Goal: Task Accomplishment & Management: Use online tool/utility

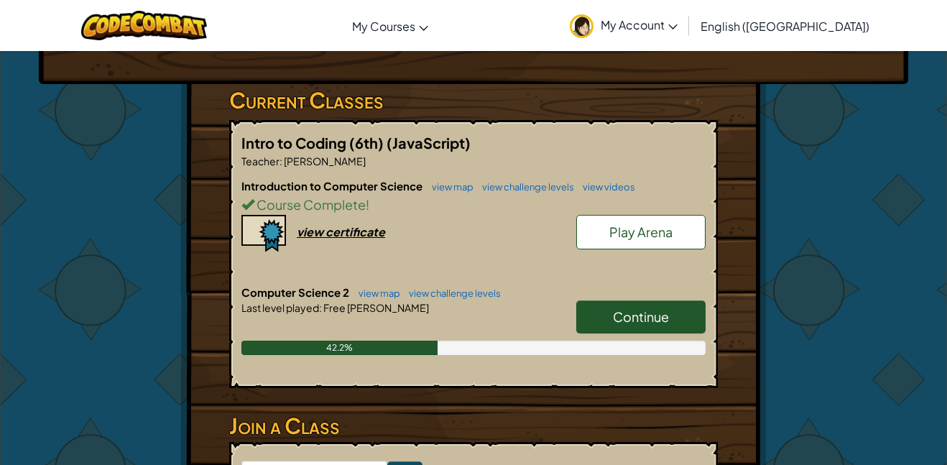
scroll to position [223, 0]
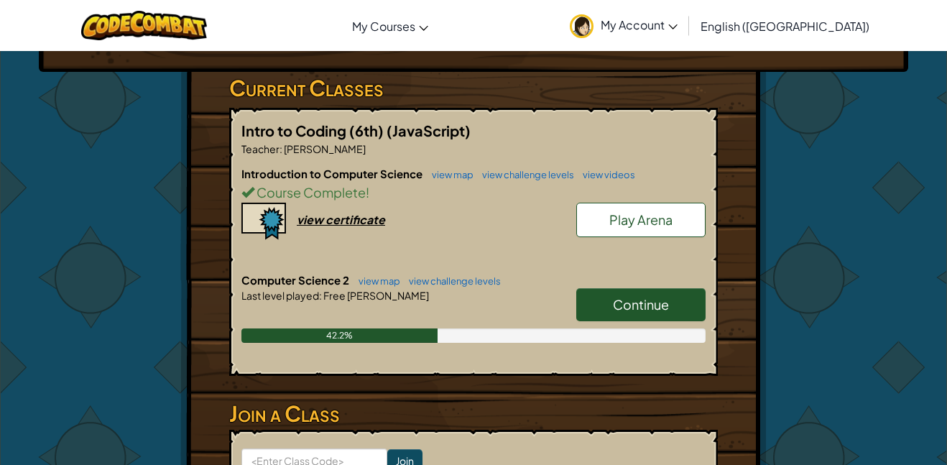
click at [640, 297] on span "Continue" at bounding box center [641, 304] width 56 height 17
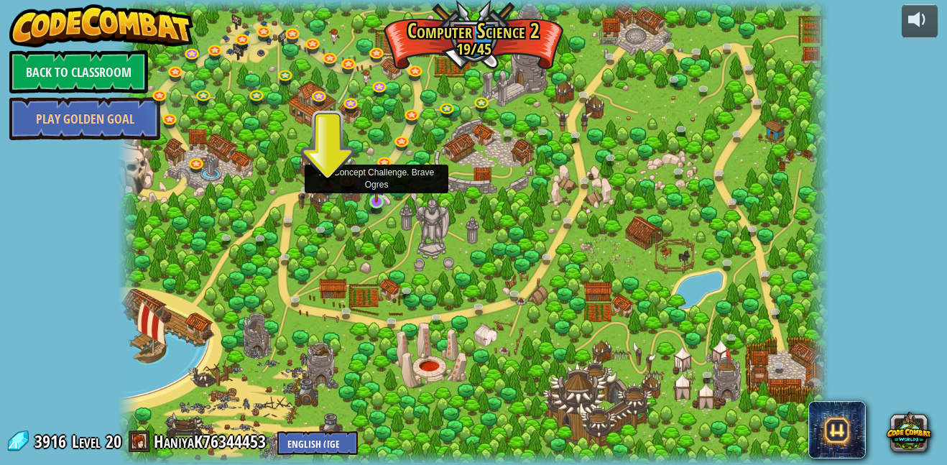
click at [374, 200] on img at bounding box center [376, 183] width 17 height 39
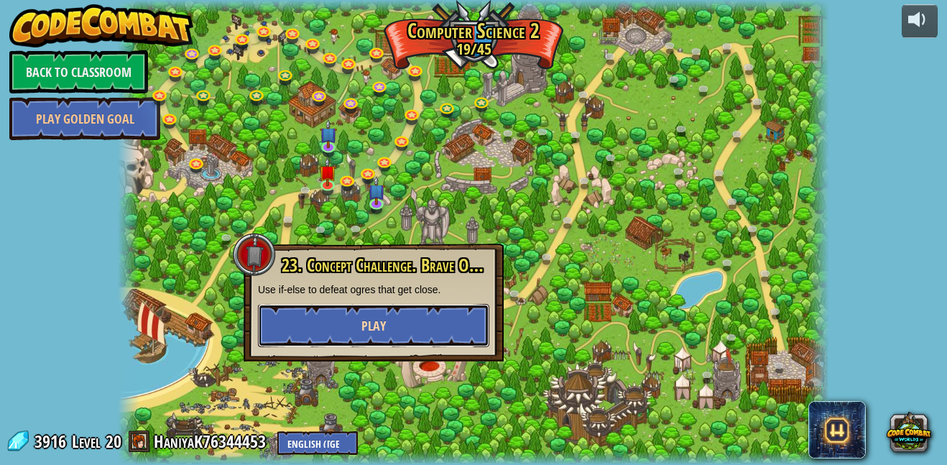
click at [402, 310] on button "Play" at bounding box center [373, 325] width 231 height 43
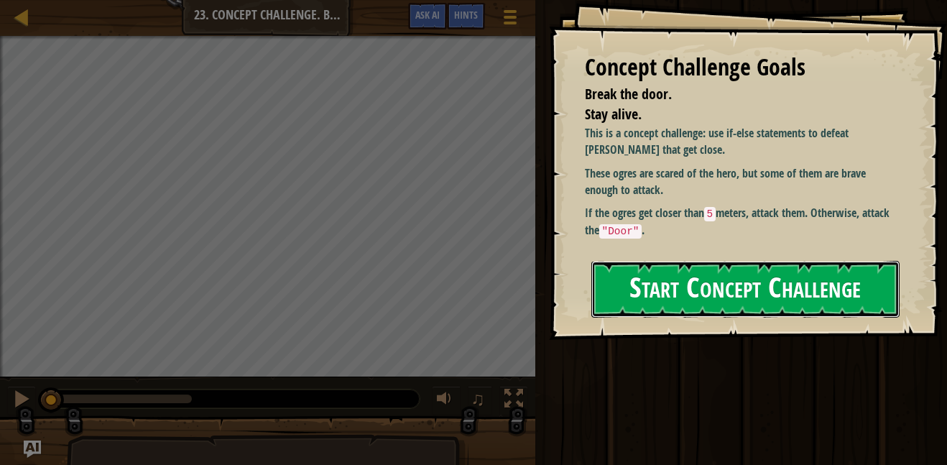
click at [688, 291] on button "Start Concept Challenge" at bounding box center [745, 289] width 308 height 57
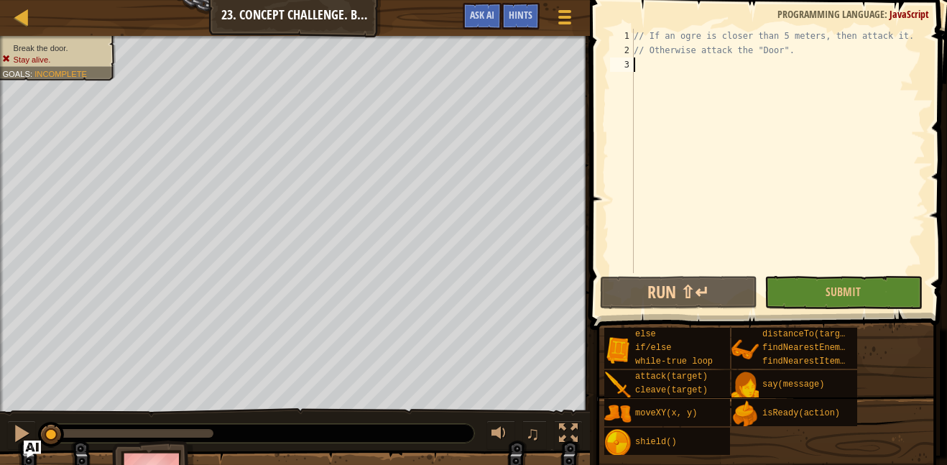
type textarea "v"
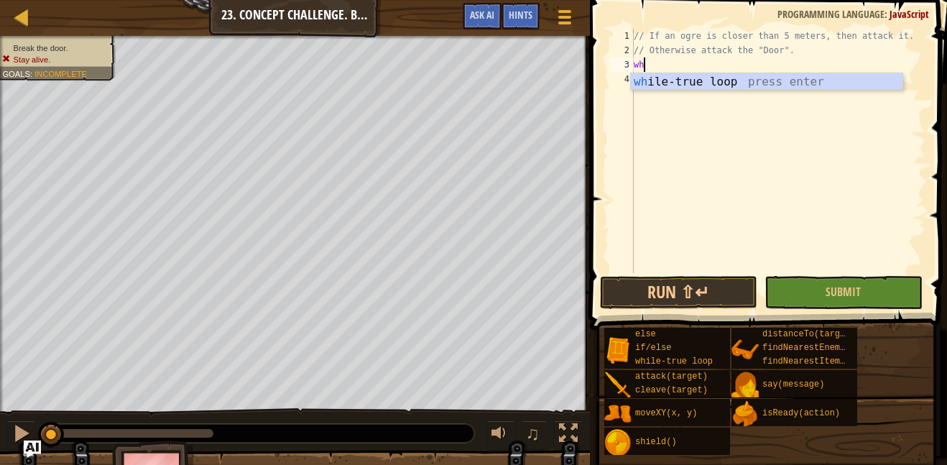
type textarea "whi"
click at [783, 78] on div "whi le-true loop press enter" at bounding box center [767, 99] width 272 height 52
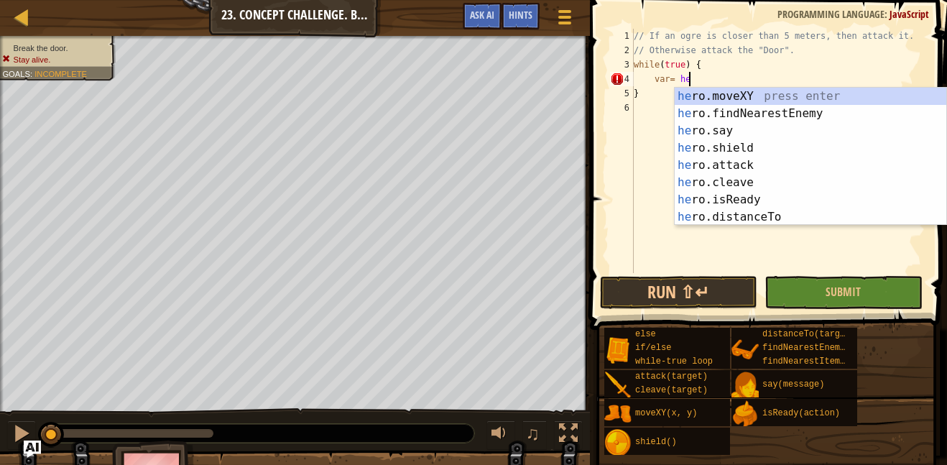
scroll to position [6, 7]
click at [772, 223] on div "he ro.moveXY press enter he ro.findNearestEnemy press enter he ro.say press ent…" at bounding box center [811, 174] width 272 height 172
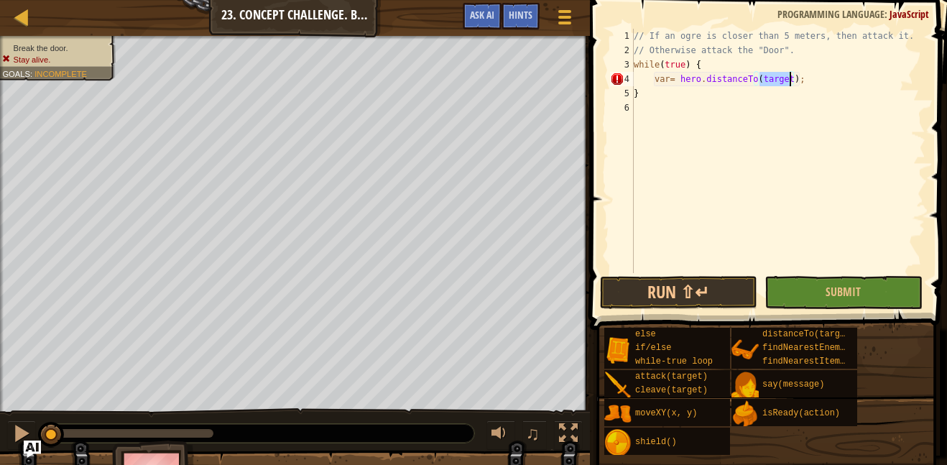
click at [793, 80] on div "// If an ogre is closer than 5 meters, then attack it. // Otherwise attack the …" at bounding box center [778, 165] width 295 height 273
click at [651, 78] on div "// If an ogre is closer than 5 meters, then attack it. // Otherwise attack the …" at bounding box center [778, 165] width 295 height 273
click at [616, 75] on div "4" at bounding box center [622, 79] width 24 height 14
click at [669, 78] on div "// If an ogre is closer than 5 meters, then attack it. // Otherwise attack the …" at bounding box center [778, 165] width 295 height 273
click at [787, 78] on div "// If an ogre is closer than 5 meters, then attack it. // Otherwise attack the …" at bounding box center [778, 165] width 295 height 273
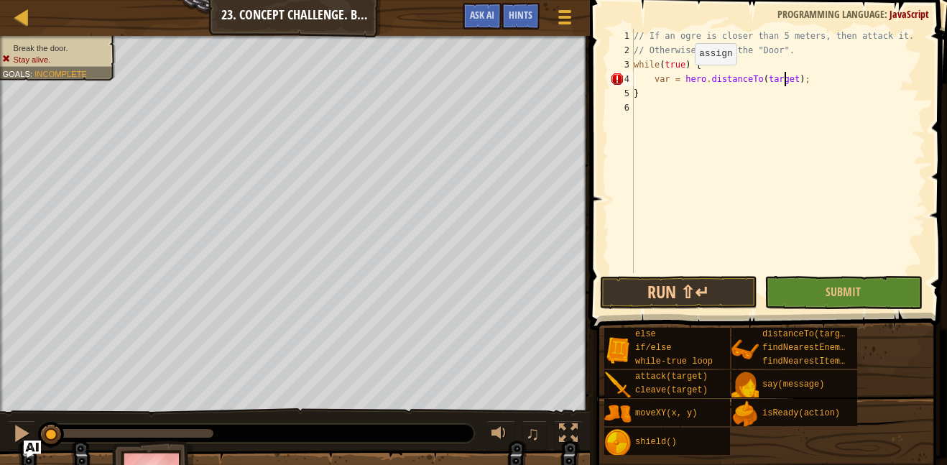
click at [682, 80] on div "// If an ogre is closer than 5 meters, then attack it. // Otherwise attack the …" at bounding box center [778, 165] width 295 height 273
click at [794, 76] on div "// If an ogre is closer than 5 meters, then attack it. // Otherwise attack the …" at bounding box center [778, 165] width 295 height 273
click at [725, 279] on button "Run ⇧↵" at bounding box center [678, 292] width 157 height 33
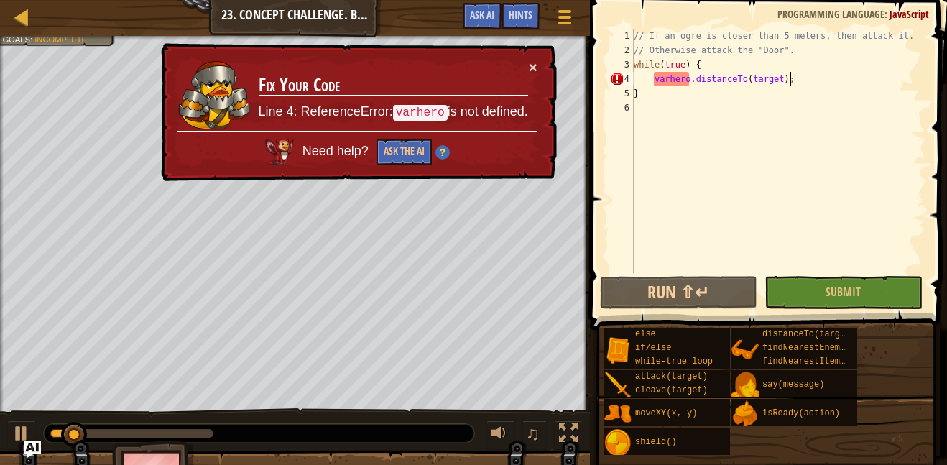
click at [670, 80] on div "// If an ogre is closer than 5 meters, then attack it. // Otherwise attack the …" at bounding box center [778, 165] width 295 height 273
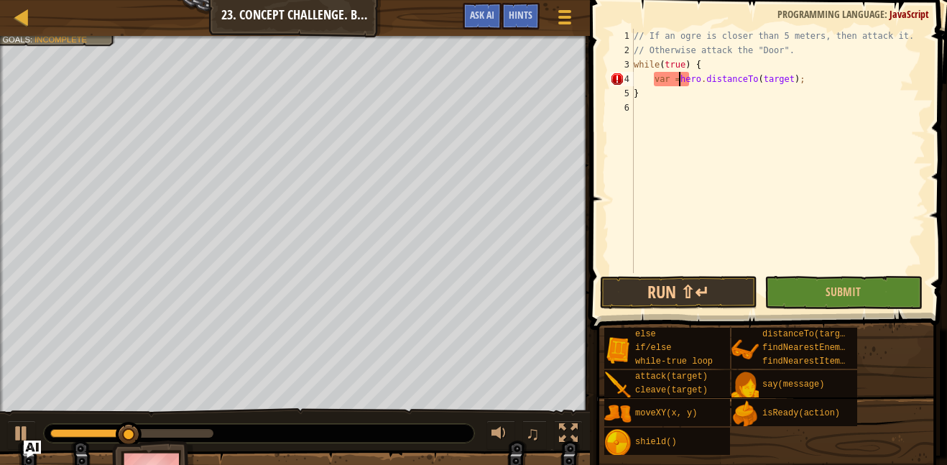
scroll to position [6, 6]
click at [820, 87] on div "// If an ogre is closer than 5 meters, then attack it. // Otherwise attack the …" at bounding box center [778, 165] width 295 height 273
click at [657, 299] on button "Run ⇧↵" at bounding box center [678, 292] width 157 height 33
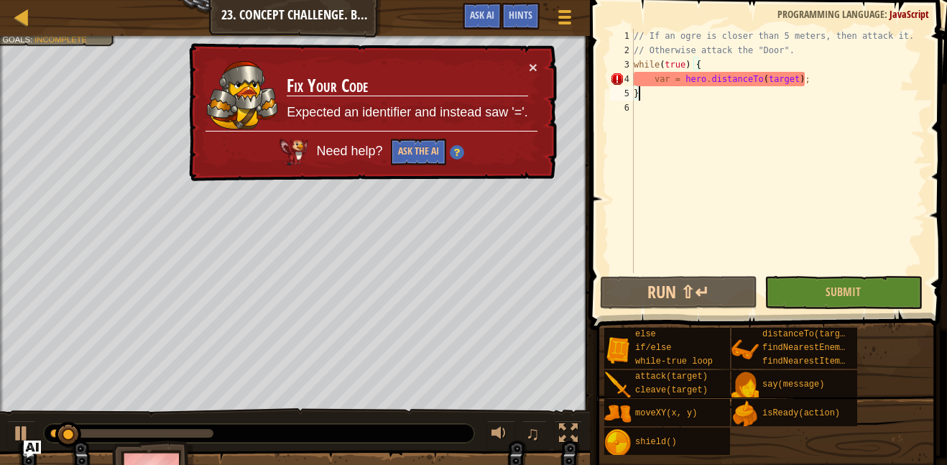
click at [815, 83] on div "// If an ogre is closer than 5 meters, then attack it. // Otherwise attack the …" at bounding box center [778, 165] width 295 height 273
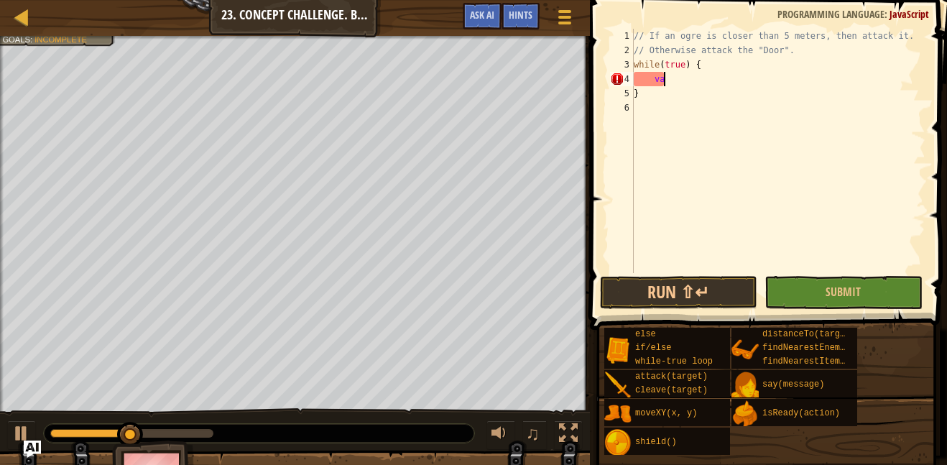
type textarea "v"
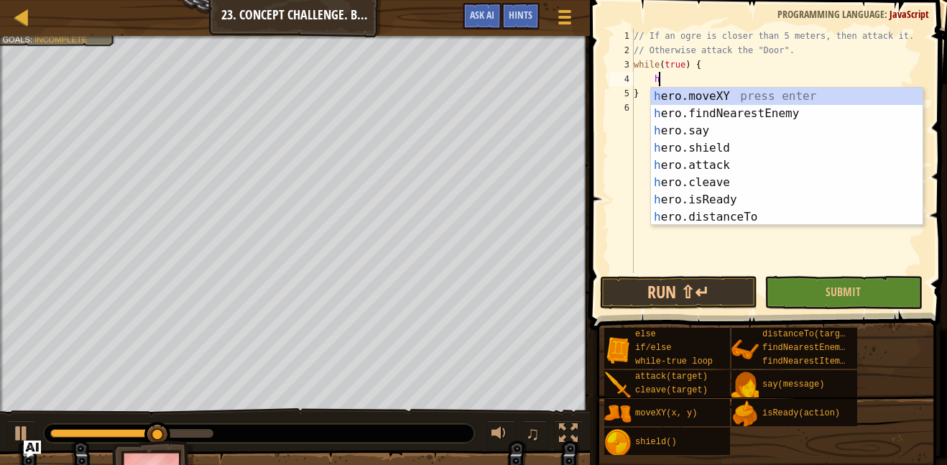
scroll to position [6, 4]
type textarea "he"
click at [855, 121] on div "he ro.moveXY press enter he ro.findNearestEnemy press enter he ro.say press ent…" at bounding box center [787, 174] width 272 height 172
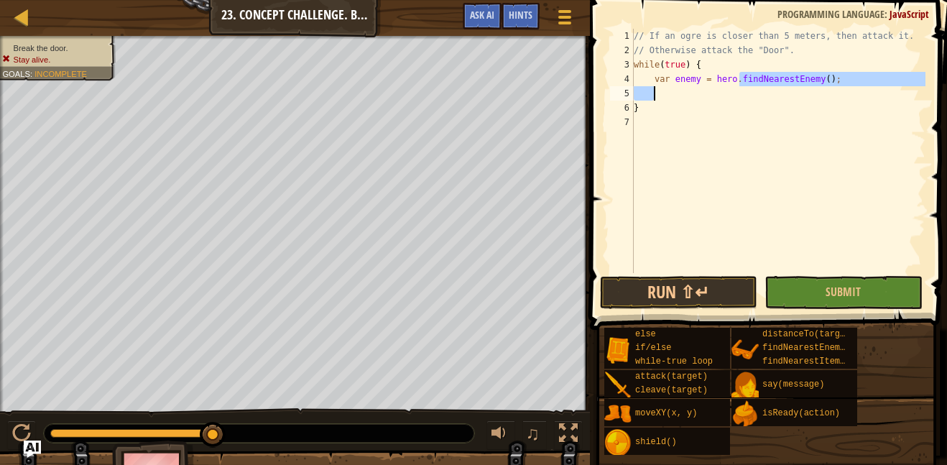
drag, startPoint x: 737, startPoint y: 77, endPoint x: 819, endPoint y: 92, distance: 83.3
click at [819, 92] on div "// If an ogre is closer than 5 meters, then attack it. // Otherwise attack the …" at bounding box center [778, 165] width 295 height 273
type textarea "var enemy = hero.findNearestEnemy();"
click at [819, 92] on div "// If an ogre is closer than 5 meters, then attack it. // Otherwise attack the …" at bounding box center [778, 151] width 295 height 244
drag, startPoint x: 848, startPoint y: 83, endPoint x: 741, endPoint y: 83, distance: 107.0
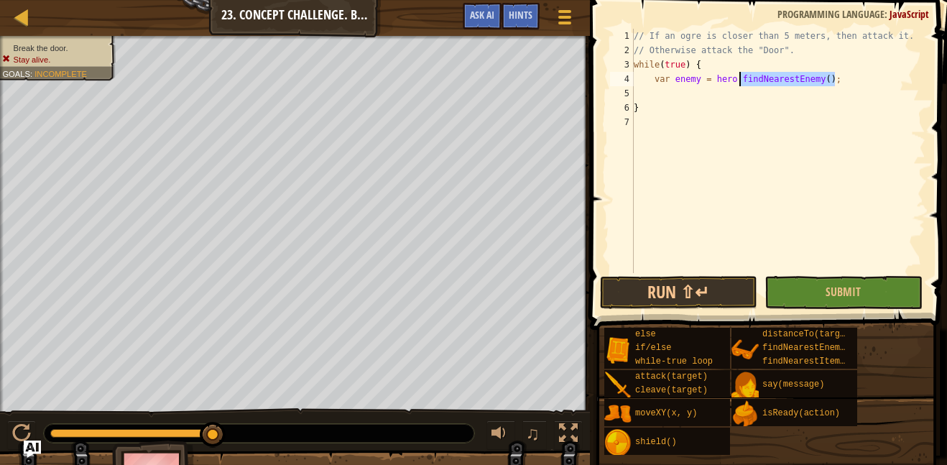
click at [741, 83] on div "// If an ogre is closer than 5 meters, then attack it. // Otherwise attack the …" at bounding box center [778, 165] width 295 height 273
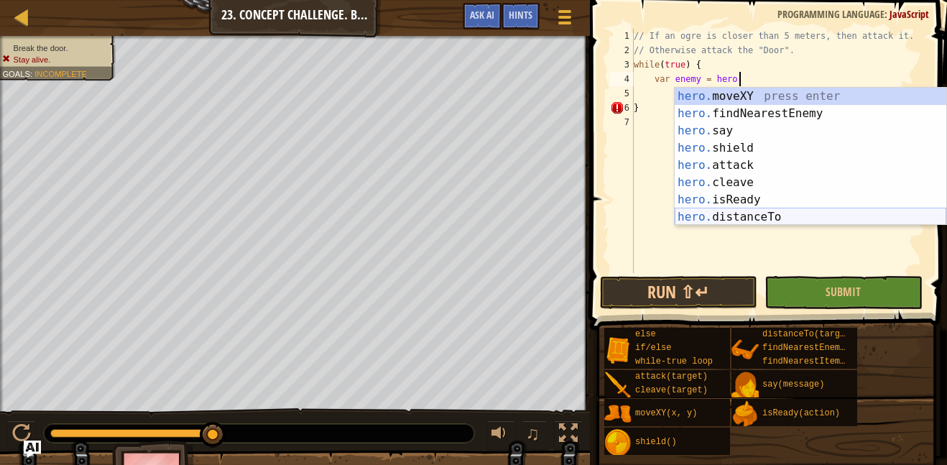
click at [768, 215] on div "hero. moveXY press enter hero. findNearestEnemy press enter hero. say press ent…" at bounding box center [811, 174] width 272 height 172
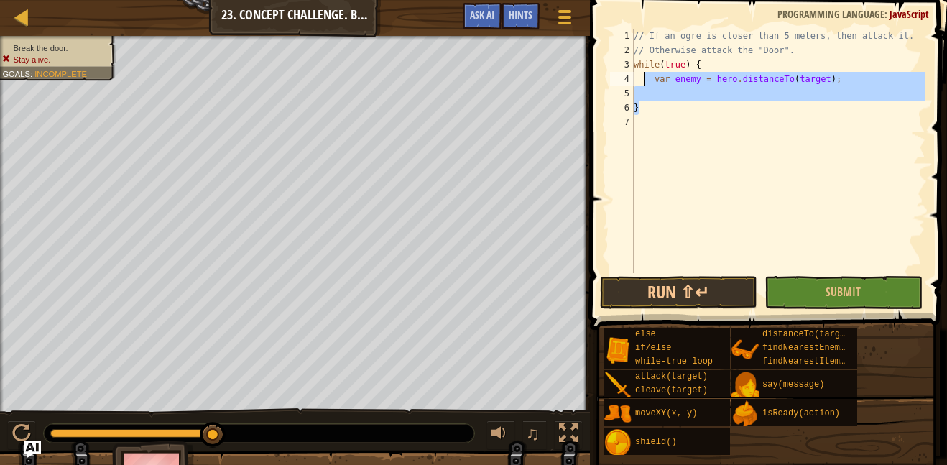
drag, startPoint x: 713, startPoint y: 113, endPoint x: 639, endPoint y: 68, distance: 86.7
click at [639, 68] on div "// If an ogre is closer than 5 meters, then attack it. // Otherwise attack the …" at bounding box center [778, 165] width 295 height 273
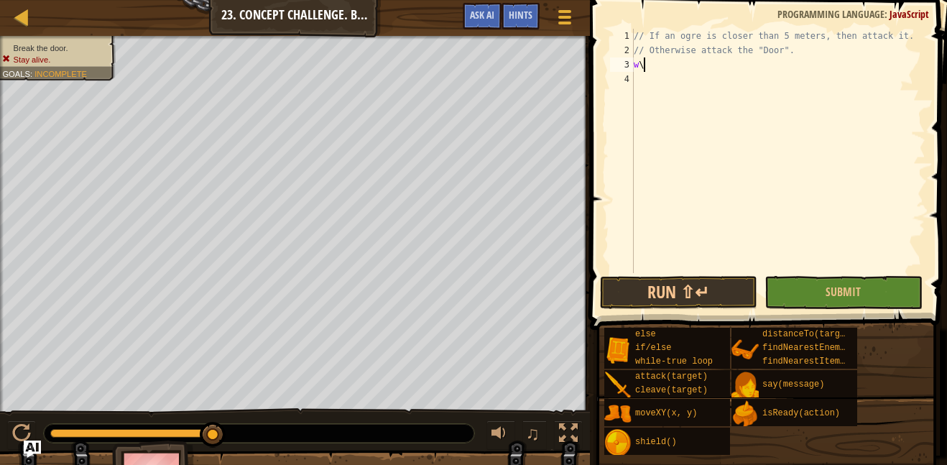
scroll to position [6, 1]
type textarea "w"
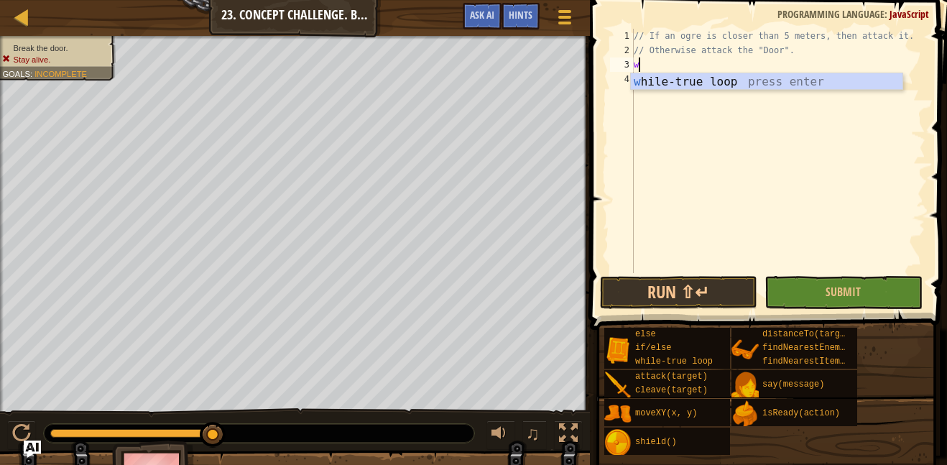
scroll to position [6, 0]
type textarea "whi"
click at [654, 79] on div "whi le-true loop press enter" at bounding box center [767, 99] width 272 height 52
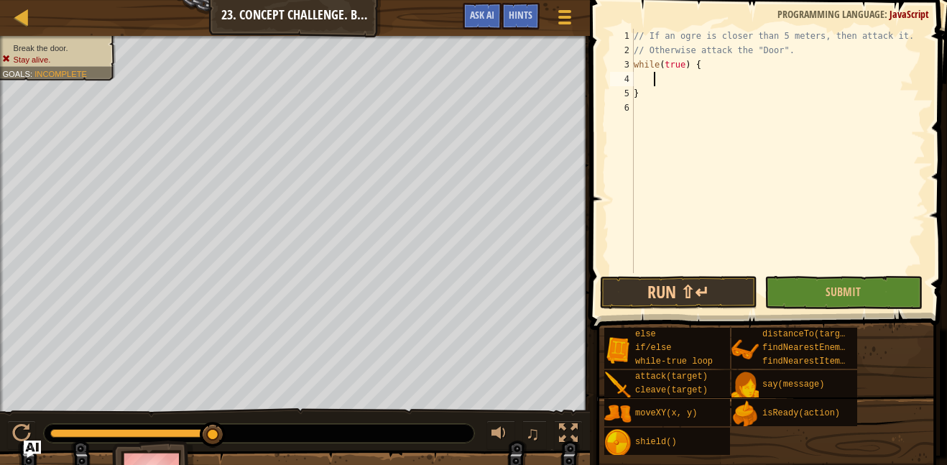
click at [656, 78] on div "// If an ogre is closer than 5 meters, then attack it. // Otherwise attack the …" at bounding box center [778, 165] width 295 height 273
type textarea "var nearestEnemy=hero.findNearestEnemy();"
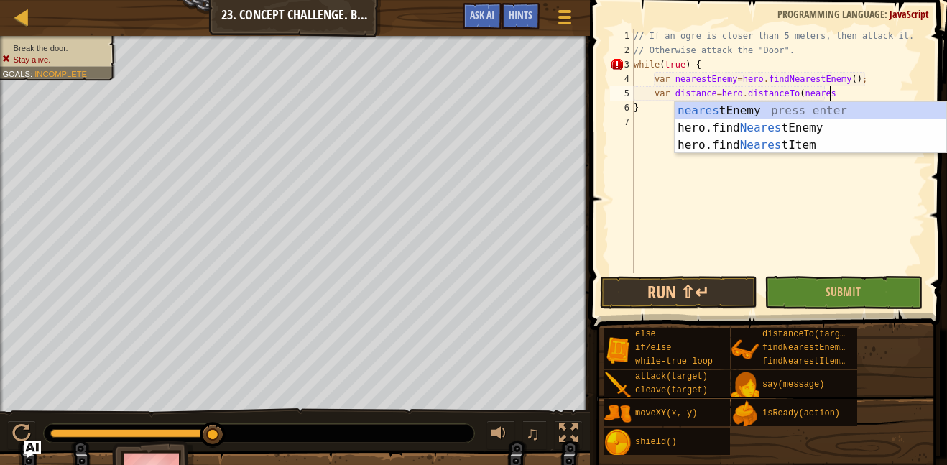
scroll to position [6, 28]
click at [871, 113] on div "nearest Enemy press enter hero.find Nearest Enemy press enter hero.find Nearest…" at bounding box center [811, 145] width 272 height 86
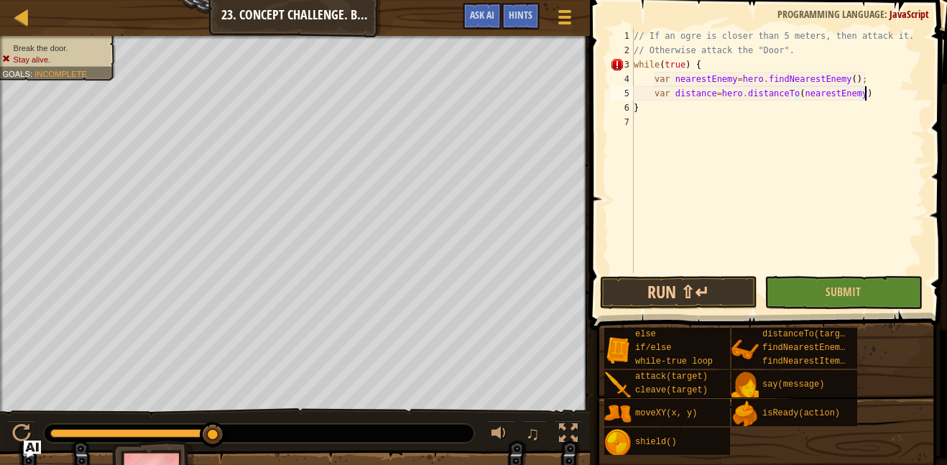
scroll to position [6, 32]
type textarea "var distance=hero.distanceTo(nearestEnemy);"
click at [828, 129] on div "// If an ogre is closer than 5 meters, then attack it. // Otherwise attack the …" at bounding box center [778, 165] width 295 height 273
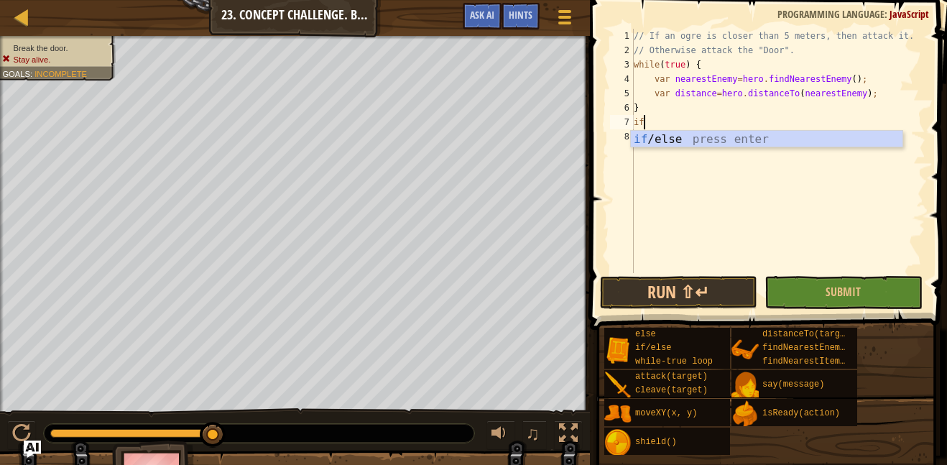
scroll to position [6, 1]
click at [812, 142] on div "if /else press enter" at bounding box center [767, 157] width 272 height 52
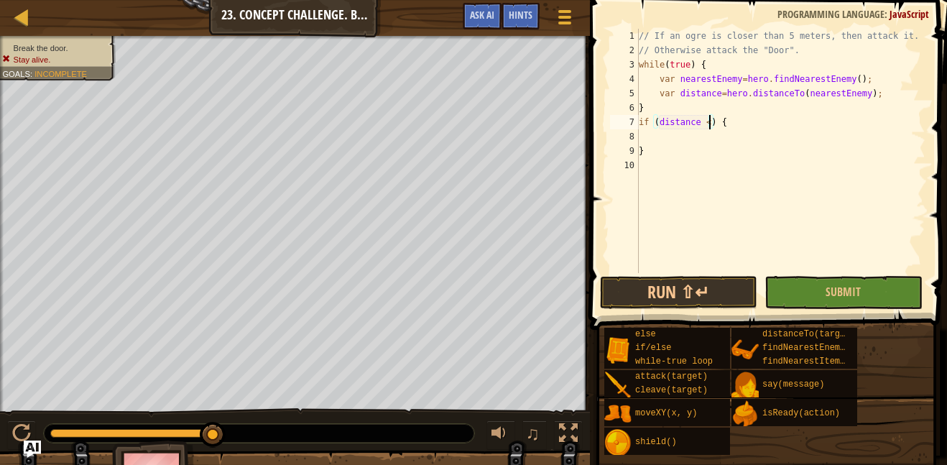
scroll to position [6, 11]
type textarea "if (distance <5) {"
click at [683, 138] on div "// If an ogre is closer than 5 meters, then attack it. // Otherwise attack the …" at bounding box center [780, 165] width 289 height 273
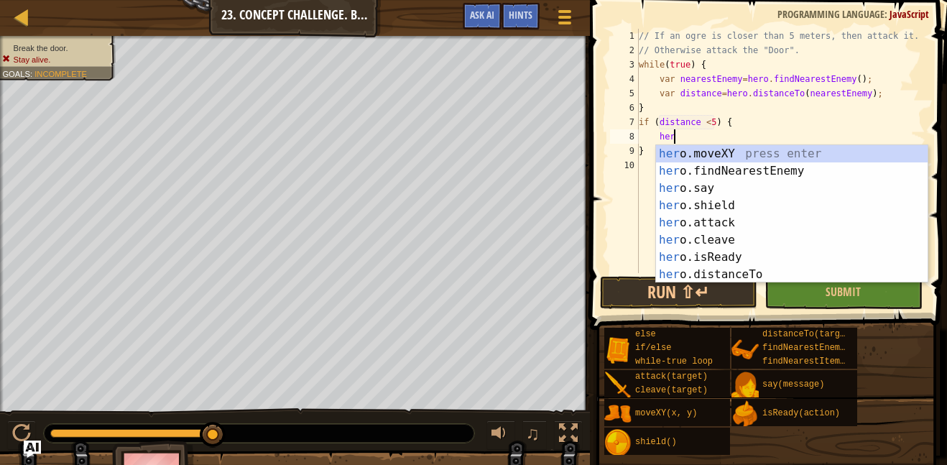
scroll to position [6, 4]
click at [731, 244] on div "her o.moveXY press enter her o.findNearestEnemy press enter her o.say press ent…" at bounding box center [792, 231] width 272 height 172
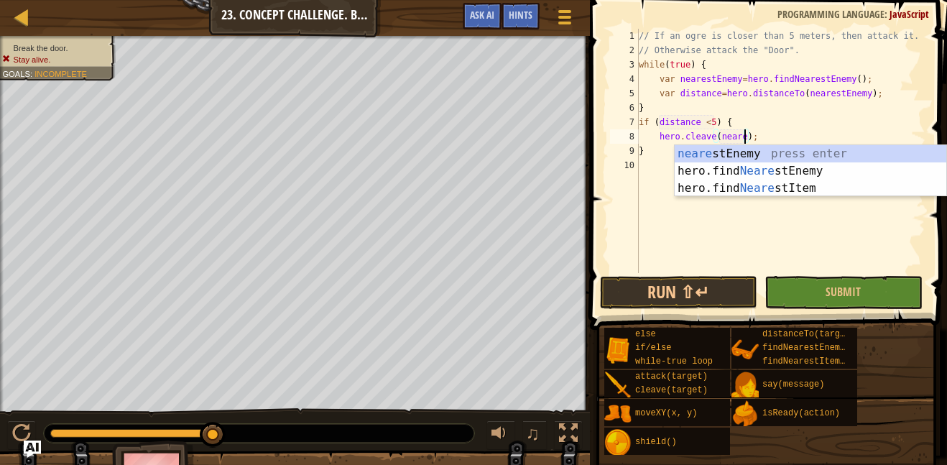
scroll to position [6, 17]
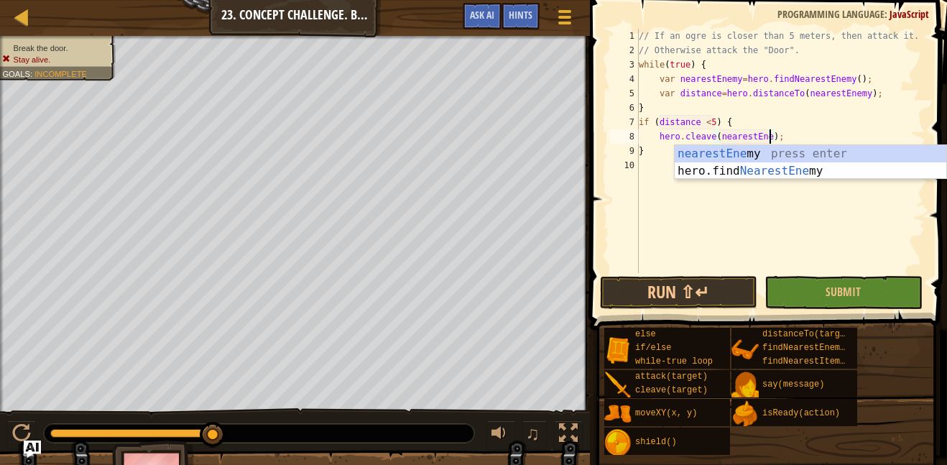
type textarea "hero.cleave(nearestEnemy);"
click at [771, 212] on div "// If an ogre is closer than 5 meters, then attack it. // Otherwise attack the …" at bounding box center [780, 165] width 289 height 273
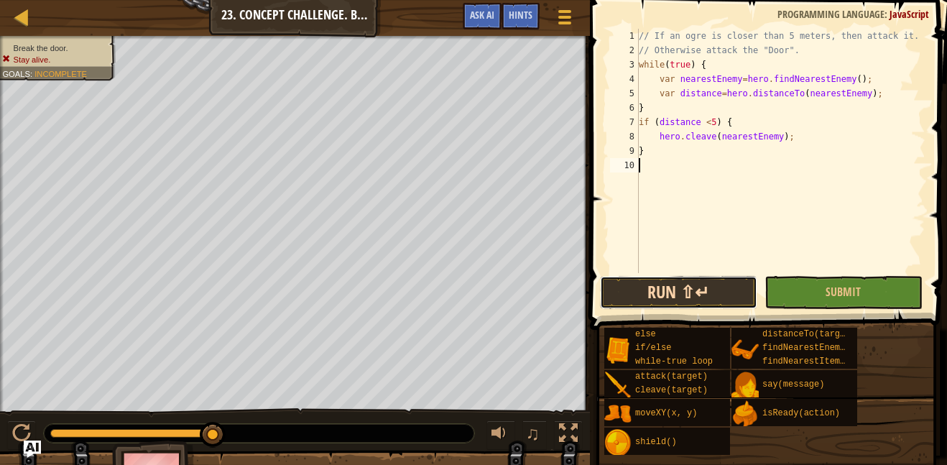
click at [721, 291] on button "Run ⇧↵" at bounding box center [678, 292] width 157 height 33
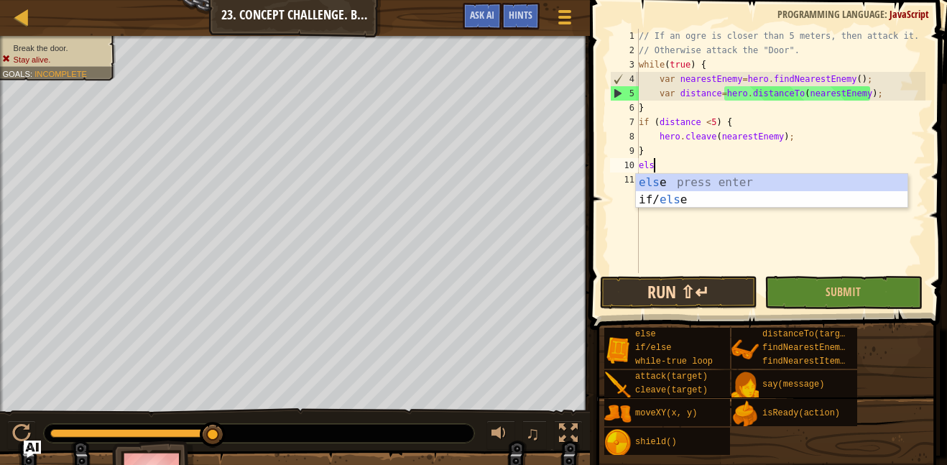
scroll to position [6, 2]
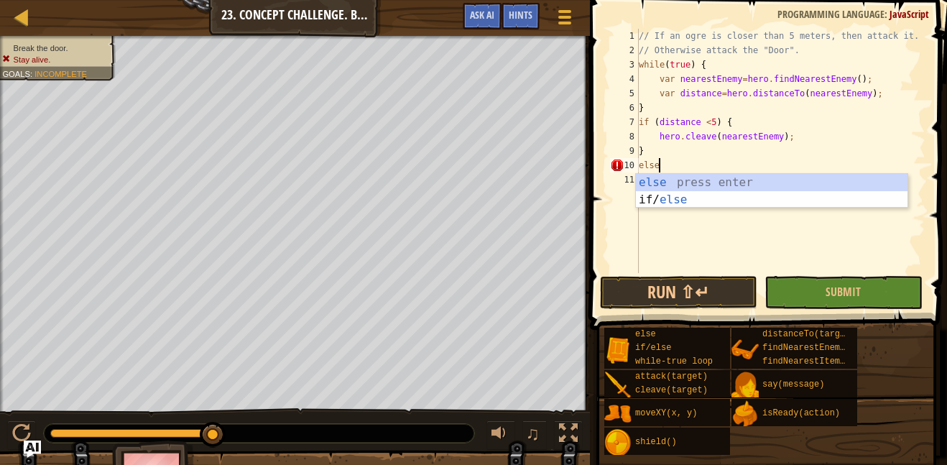
click at [885, 97] on div "// If an ogre is closer than 5 meters, then attack it. // Otherwise attack the …" at bounding box center [780, 165] width 289 height 273
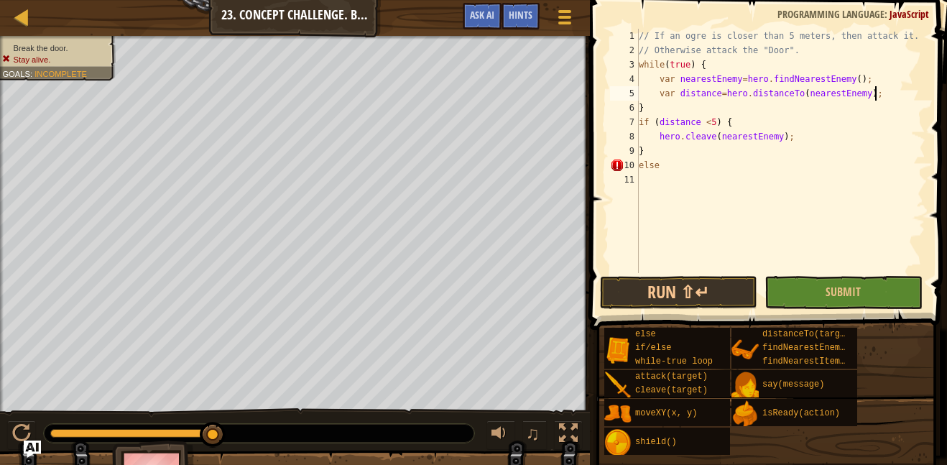
type textarea "var distance=hero.distanceTo(nearestEnemy);"
click at [639, 118] on div "// If an ogre is closer than 5 meters, then attack it. // Otherwise attack the …" at bounding box center [780, 165] width 289 height 273
click at [889, 98] on div "// If an ogre is closer than 5 meters, then attack it. // Otherwise attack the …" at bounding box center [780, 165] width 289 height 273
type textarea "var distance=hero.distanceTo(nearestEnemy);"
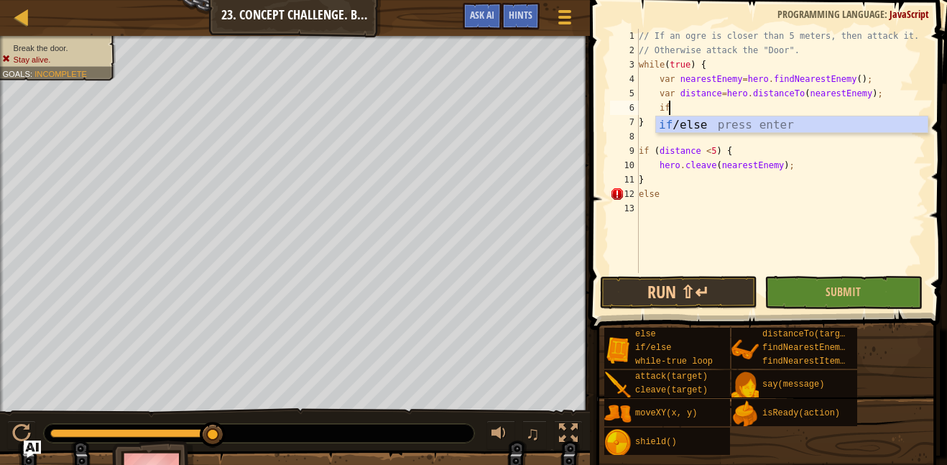
scroll to position [6, 4]
click at [902, 124] on div "if /else press enter" at bounding box center [792, 142] width 272 height 52
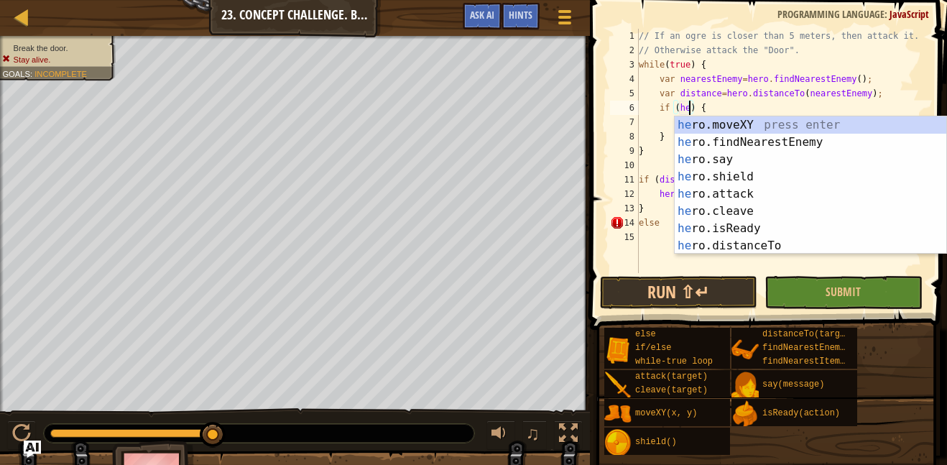
scroll to position [6, 8]
click at [789, 221] on div "her o.moveXY press enter her o.findNearestEnemy press enter her o.say press ent…" at bounding box center [811, 202] width 272 height 172
type textarea "if (hero.isReady("cleave")) {"
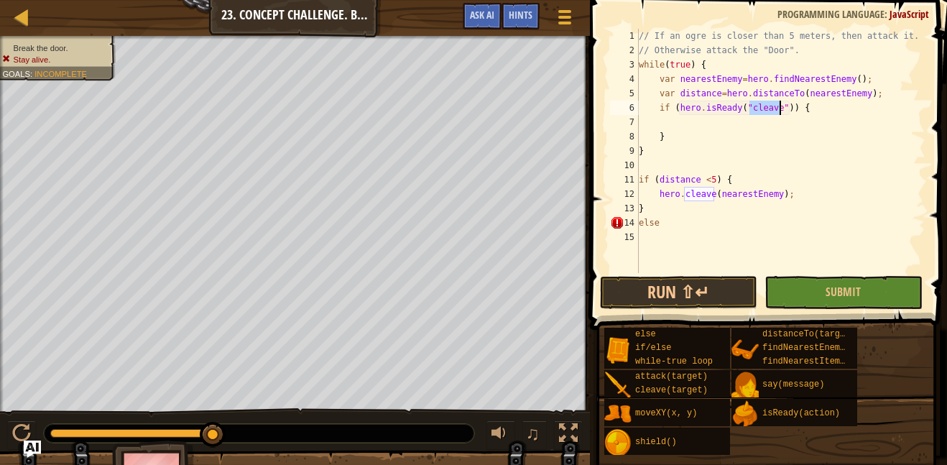
click at [773, 128] on div "// If an ogre is closer than 5 meters, then attack it. // Otherwise attack the …" at bounding box center [780, 165] width 289 height 273
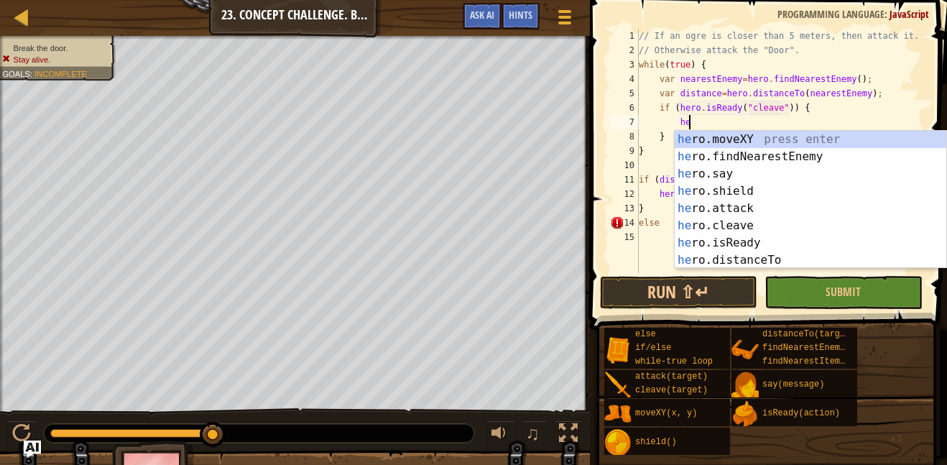
scroll to position [6, 7]
click at [778, 201] on div "her o.moveXY press enter her o.findNearestEnemy press enter her o.say press ent…" at bounding box center [811, 217] width 272 height 172
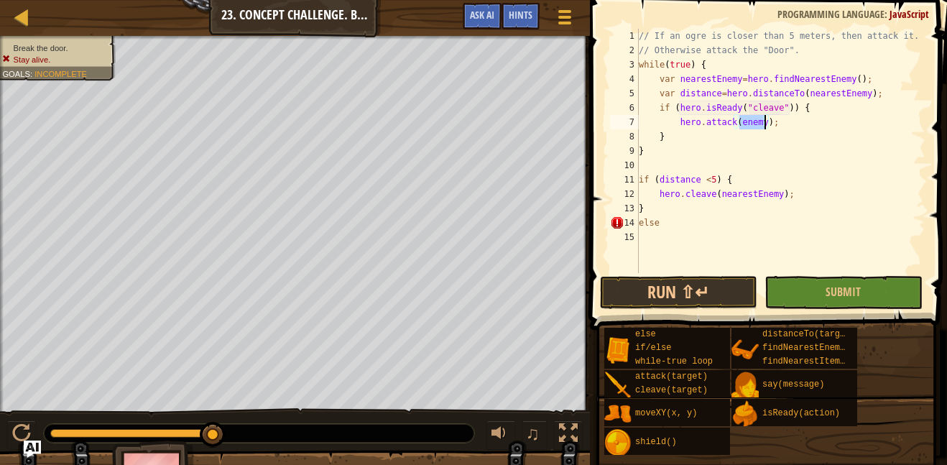
click at [782, 139] on div "// If an ogre is closer than 5 meters, then attack it. // Otherwise attack the …" at bounding box center [780, 165] width 289 height 273
click at [687, 152] on div "// If an ogre is closer than 5 meters, then attack it. // Otherwise attack the …" at bounding box center [780, 165] width 289 height 273
click at [677, 173] on div "// If an ogre is closer than 5 meters, then attack it. // Otherwise attack the …" at bounding box center [780, 165] width 289 height 273
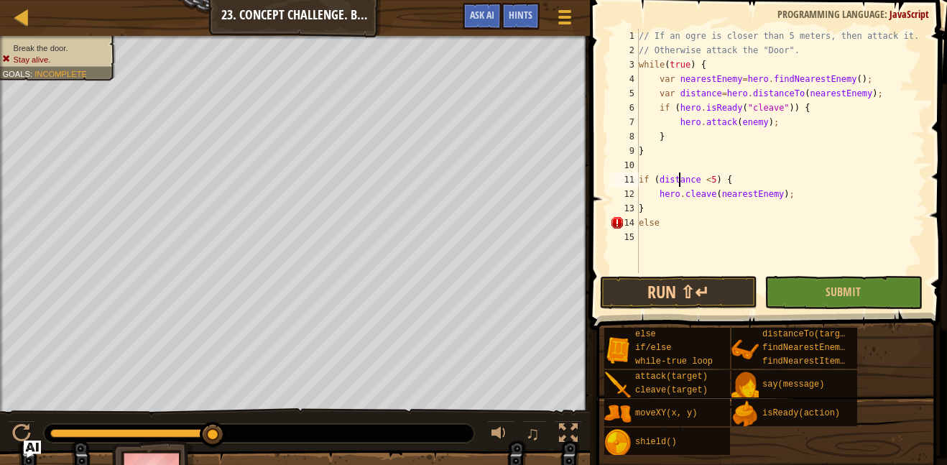
click at [657, 157] on div "// If an ogre is closer than 5 meters, then attack it. // Otherwise attack the …" at bounding box center [780, 165] width 289 height 273
type textarea "}"
click at [649, 165] on div "// If an ogre is closer than 5 meters, then attack it. // Otherwise attack the …" at bounding box center [780, 165] width 289 height 273
type textarea "e"
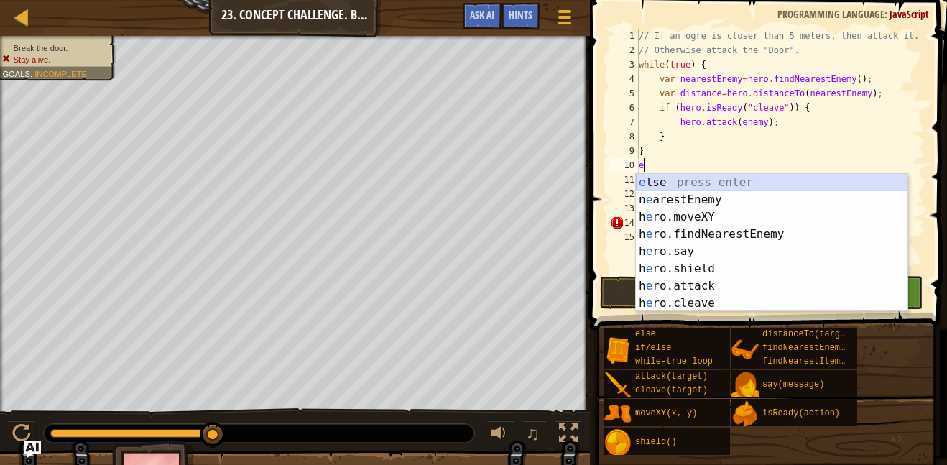
click at [682, 182] on div "e lse press enter n e arestEnemy press enter h e ro.moveXY press enter h e ro.f…" at bounding box center [772, 260] width 272 height 172
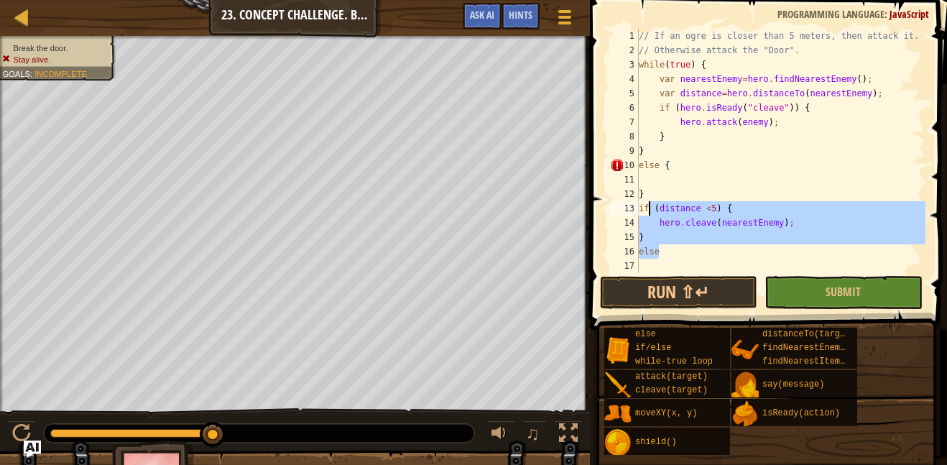
drag, startPoint x: 678, startPoint y: 249, endPoint x: 639, endPoint y: 207, distance: 57.5
click at [639, 207] on div "// If an ogre is closer than 5 meters, then attack it. // Otherwise attack the …" at bounding box center [780, 165] width 289 height 273
type textarea "\"
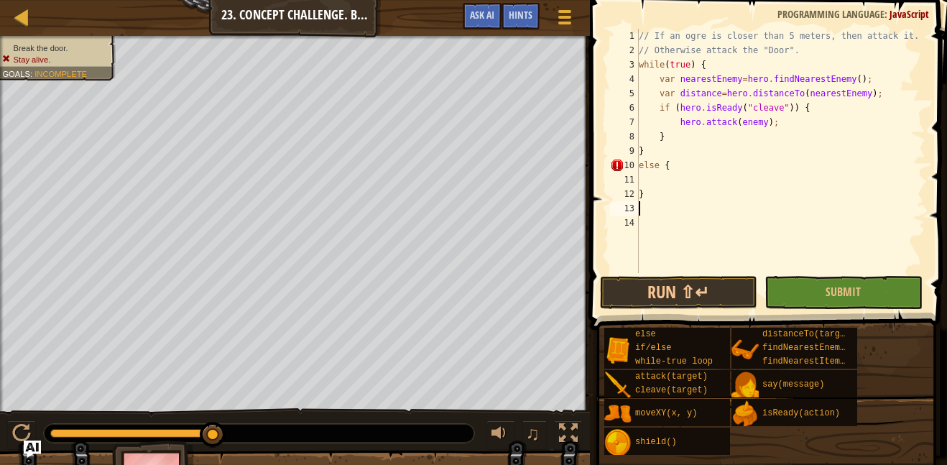
click at [656, 174] on div "// If an ogre is closer than 5 meters, then attack it. // Otherwise attack the …" at bounding box center [780, 165] width 289 height 273
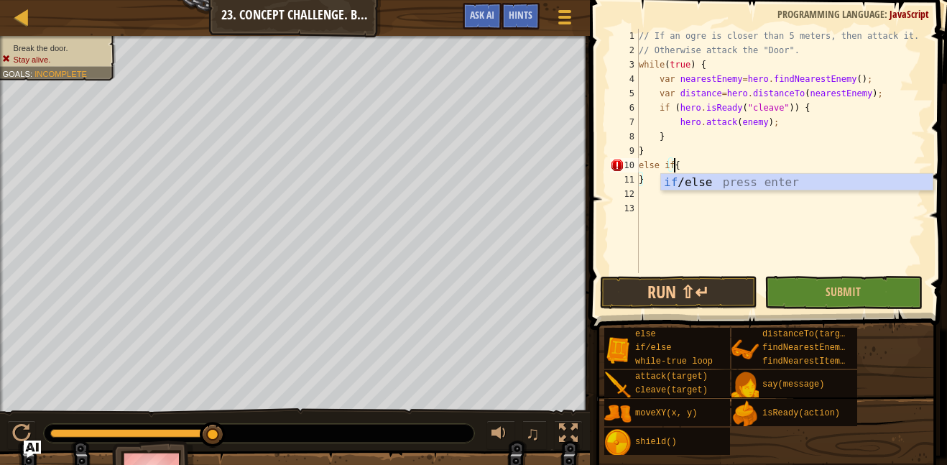
scroll to position [6, 5]
click at [698, 185] on div "if /else press enter" at bounding box center [797, 200] width 272 height 52
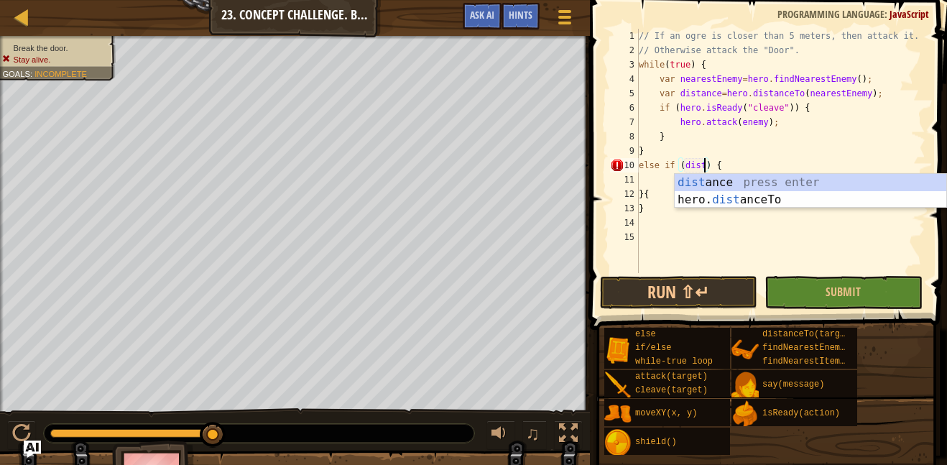
scroll to position [6, 10]
click at [743, 186] on div "dist anc e press enter hero. dist anc e To press enter" at bounding box center [811, 208] width 272 height 69
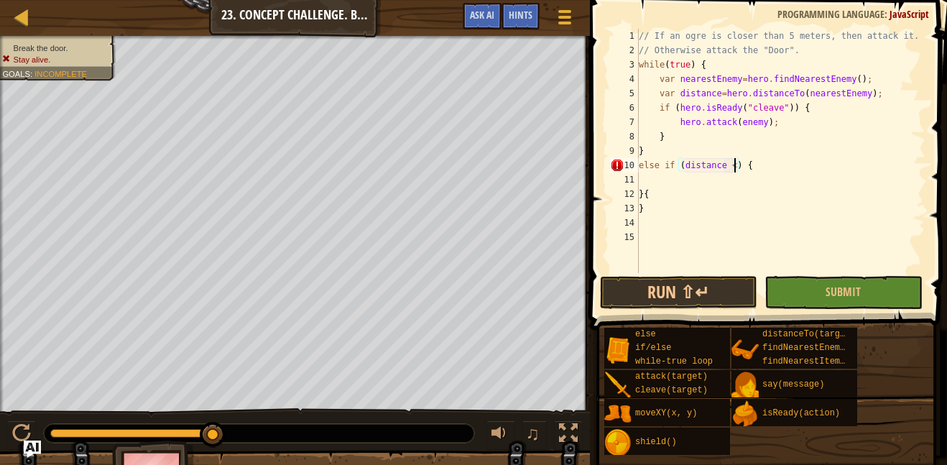
type textarea "else if (distance <5) {"
click at [706, 180] on div "// If an ogre is closer than 5 meters, then attack it. // Otherwise attack the …" at bounding box center [780, 165] width 289 height 273
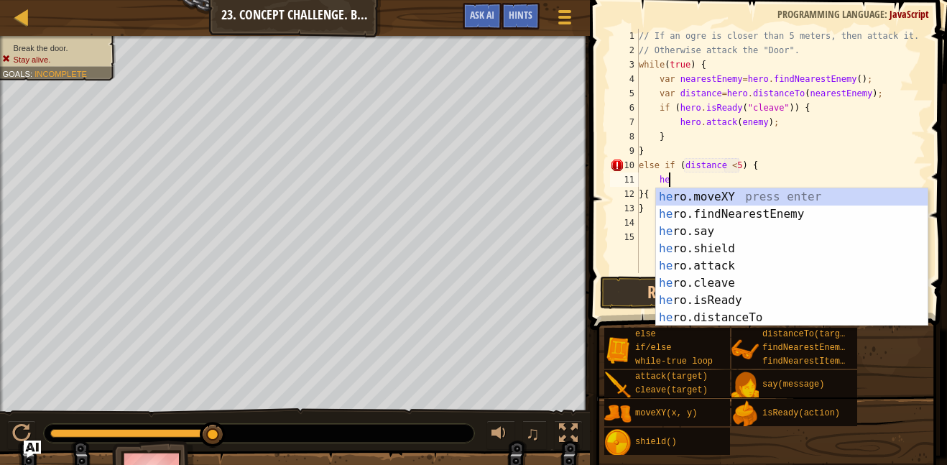
scroll to position [6, 4]
click at [731, 267] on div "he ro.moveXY press enter he ro.findNearestEnemy press enter he ro.say press ent…" at bounding box center [792, 274] width 272 height 172
type textarea "hero.attack(enemy);"
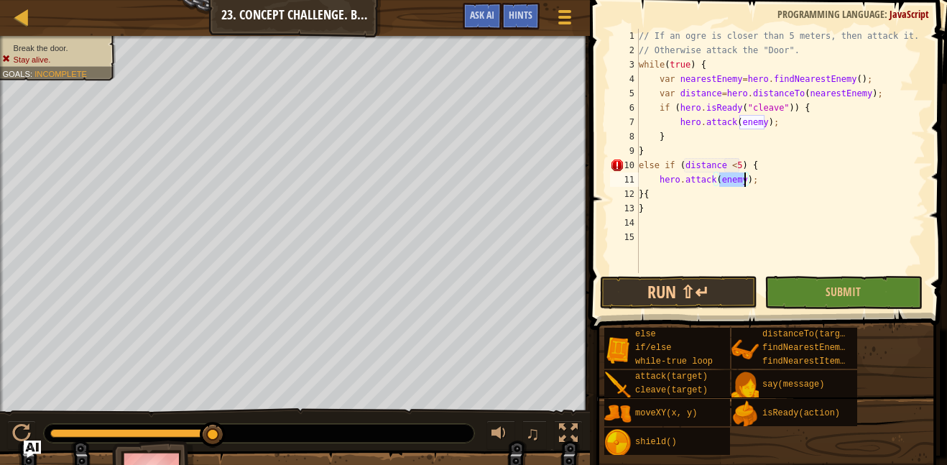
click at [718, 238] on div "// If an ogre is closer than 5 meters, then attack it. // Otherwise attack the …" at bounding box center [780, 165] width 289 height 273
click at [678, 218] on div "// If an ogre is closer than 5 meters, then attack it. // Otherwise attack the …" at bounding box center [780, 165] width 289 height 273
type textarea "e"
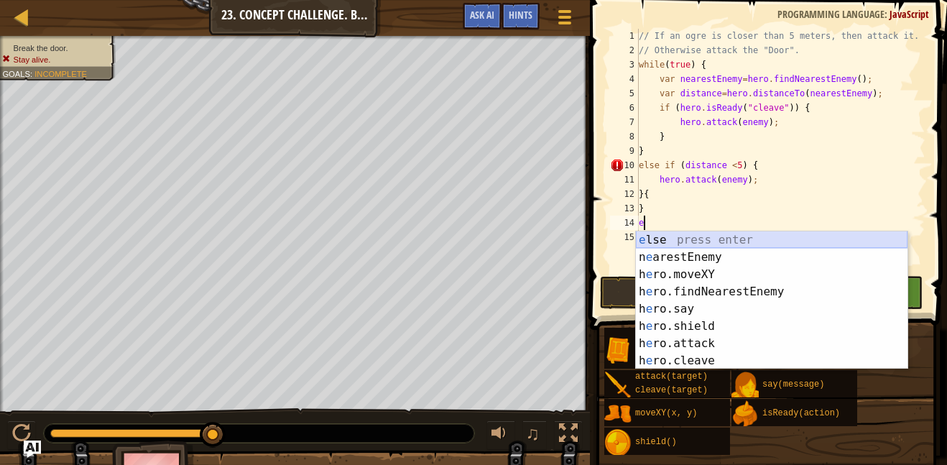
click at [702, 238] on div "e lse press enter n e arestEnemy press enter h e ro.moveXY press enter h e ro.f…" at bounding box center [772, 317] width 272 height 172
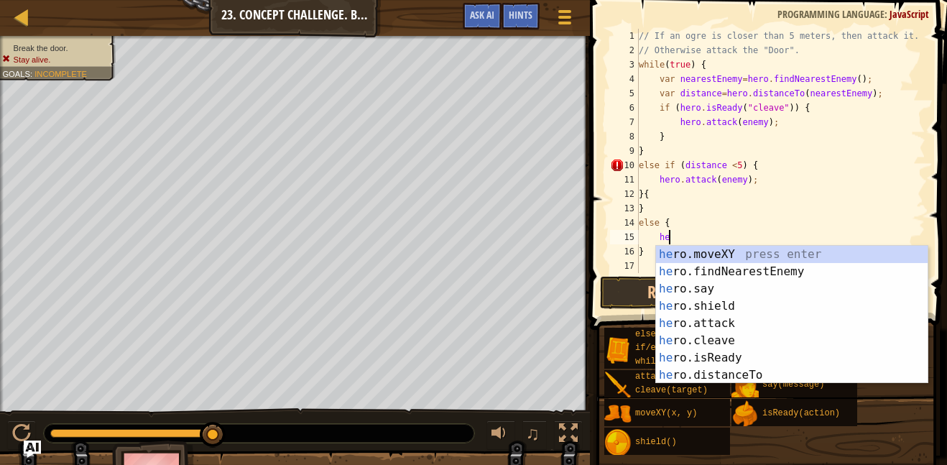
scroll to position [6, 4]
click at [728, 323] on div "her o.moveXY press enter her o.findNearestEnemy press enter her o.say press ent…" at bounding box center [792, 332] width 272 height 172
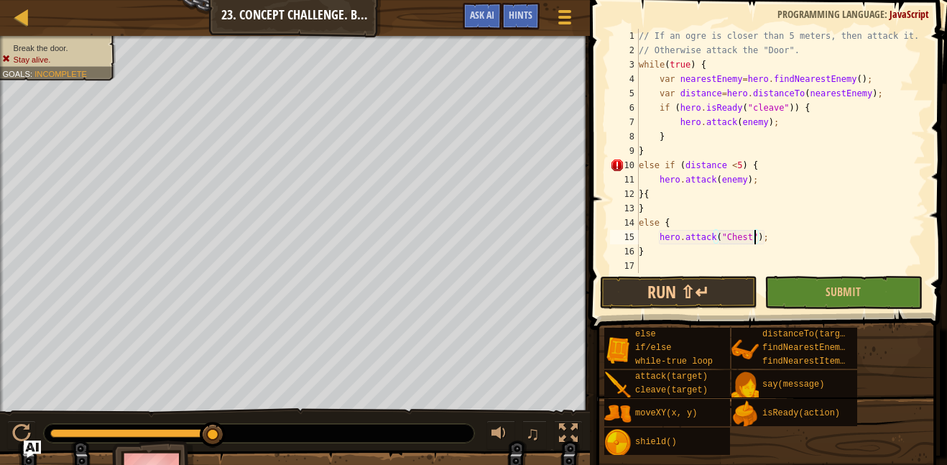
scroll to position [6, 17]
click at [718, 291] on button "Run ⇧↵" at bounding box center [678, 292] width 157 height 33
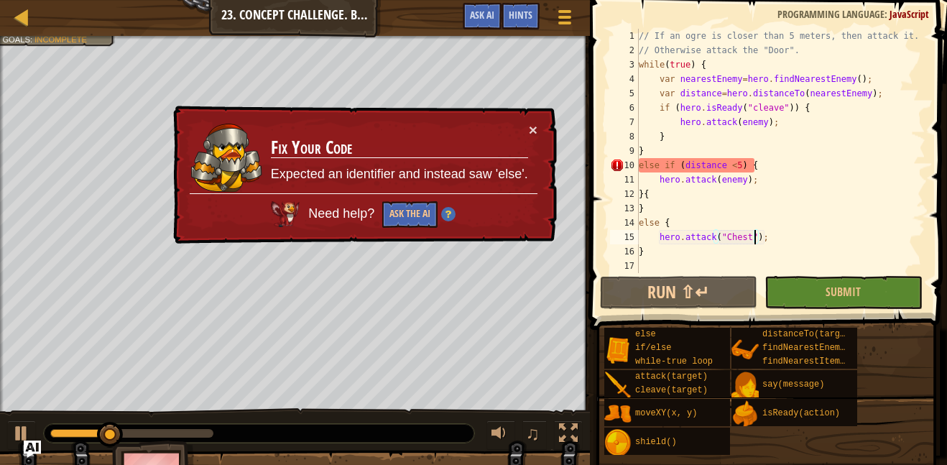
click at [780, 213] on div "// If an ogre is closer than 5 meters, then attack it. // Otherwise attack the …" at bounding box center [780, 165] width 289 height 273
click at [663, 165] on div "// If an ogre is closer than 5 meters, then attack it. // Otherwise attack the …" at bounding box center [780, 165] width 289 height 273
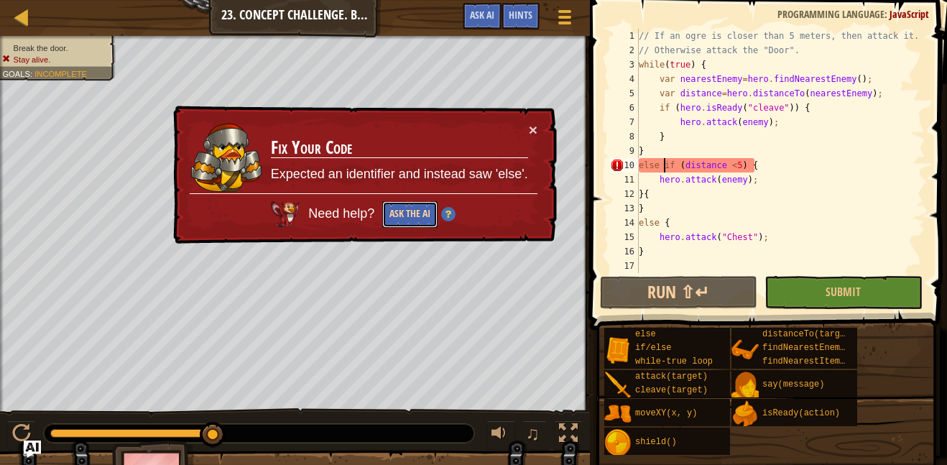
click at [411, 208] on button "Ask the AI" at bounding box center [409, 214] width 55 height 27
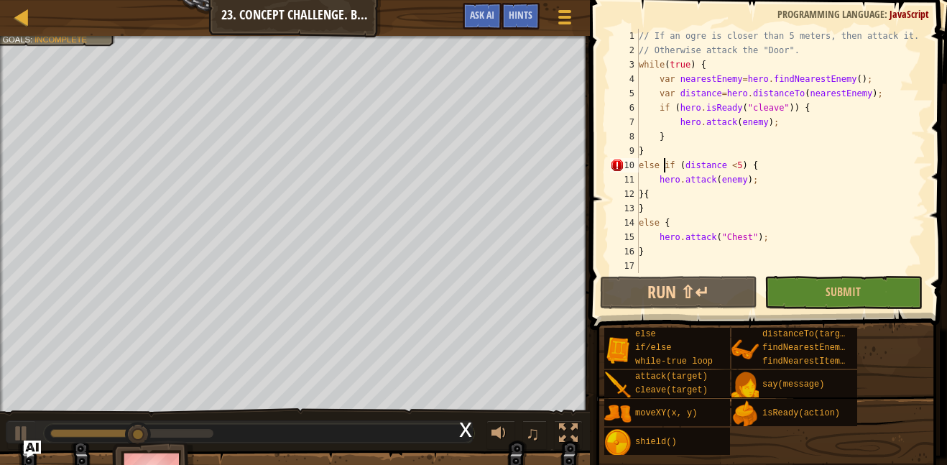
click at [747, 238] on div "// If an ogre is closer than 5 meters, then attack it. // Otherwise attack the …" at bounding box center [780, 165] width 289 height 273
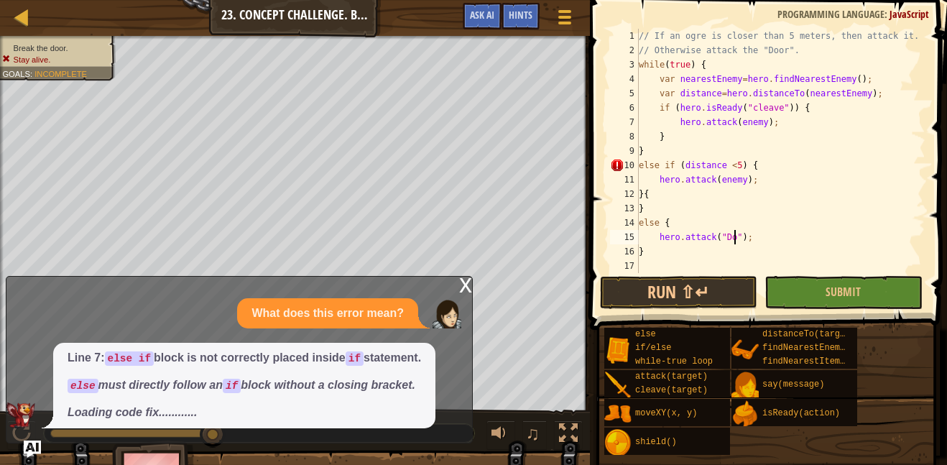
scroll to position [6, 15]
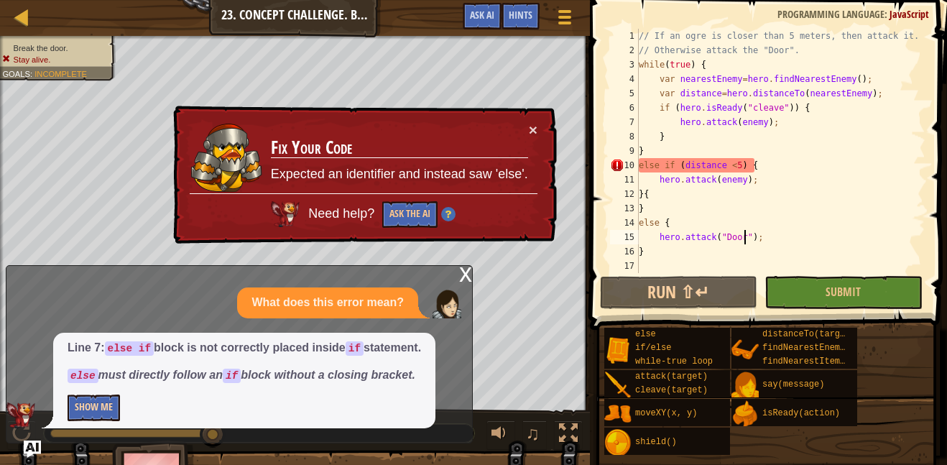
type textarea "hero.attack("Door");"
click at [86, 415] on button "Show Me" at bounding box center [94, 407] width 52 height 27
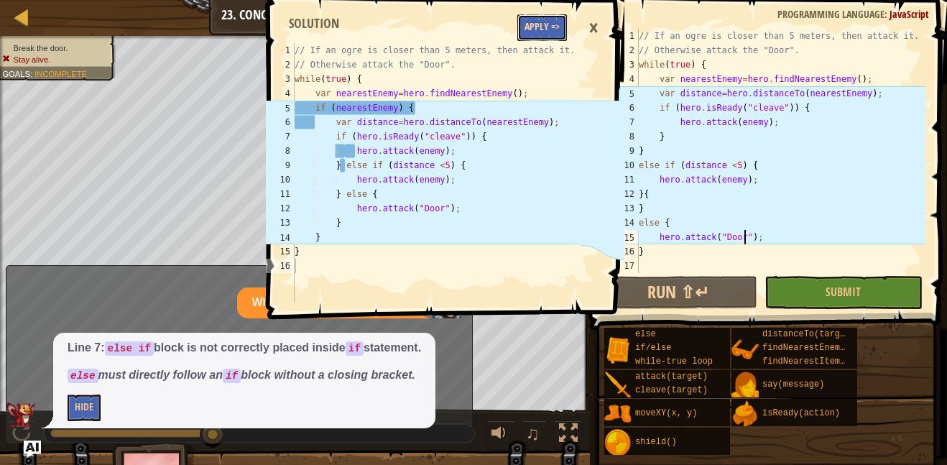
click at [523, 29] on button "Apply =>" at bounding box center [542, 27] width 50 height 27
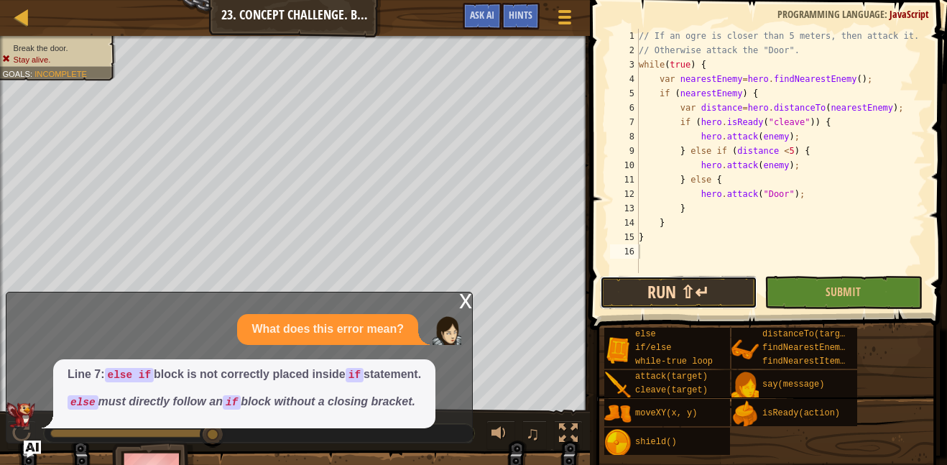
click at [708, 278] on button "Run ⇧↵" at bounding box center [678, 292] width 157 height 33
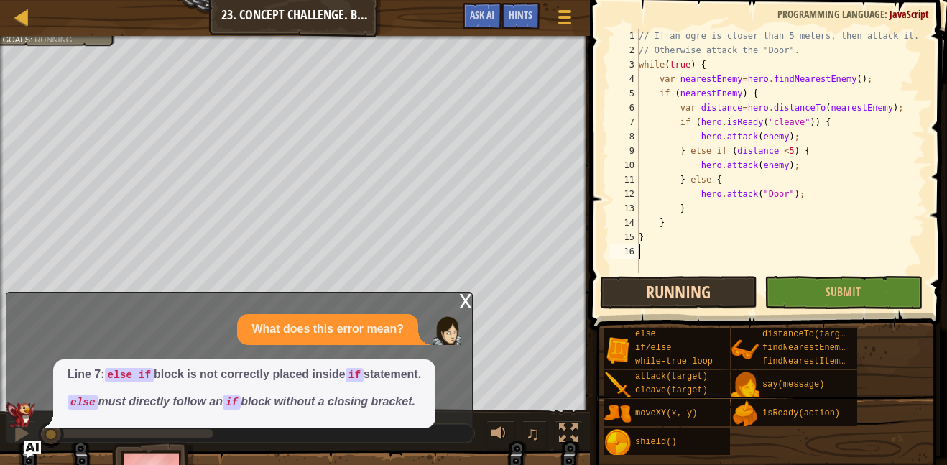
scroll to position [6, 0]
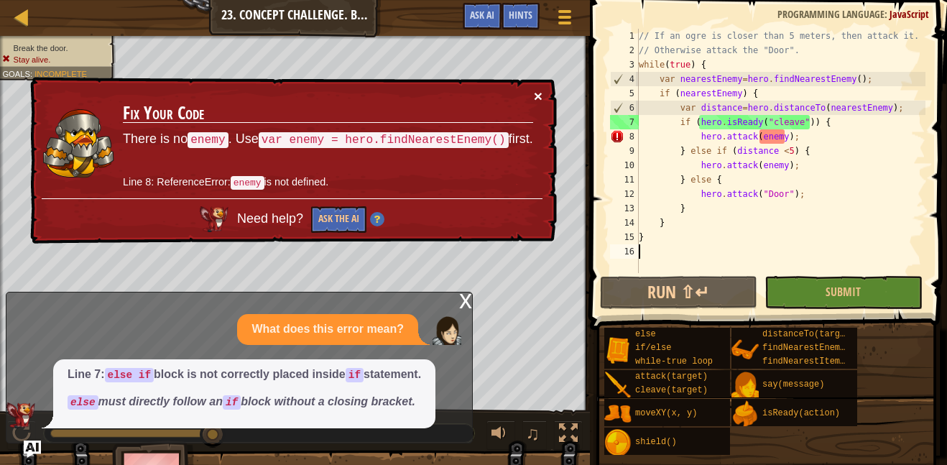
click at [537, 92] on button "×" at bounding box center [538, 95] width 9 height 15
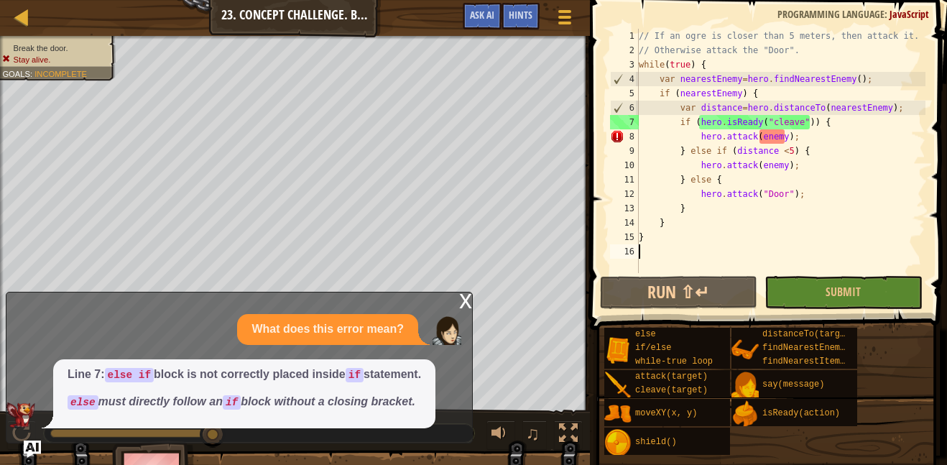
click at [463, 305] on div "x" at bounding box center [465, 299] width 13 height 14
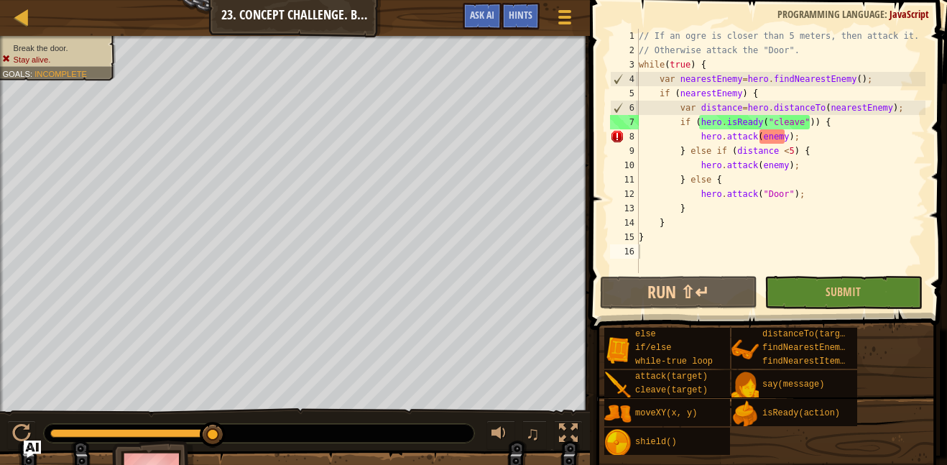
type textarea "hero.attack(enemy);"
click at [782, 135] on div "// If an ogre is closer than 5 meters, then attack it. // Otherwise attack the …" at bounding box center [780, 165] width 289 height 273
drag, startPoint x: 807, startPoint y: 136, endPoint x: 699, endPoint y: 137, distance: 108.5
click at [699, 137] on div "// If an ogre is closer than 5 meters, then attack it. // Otherwise attack the …" at bounding box center [780, 165] width 289 height 273
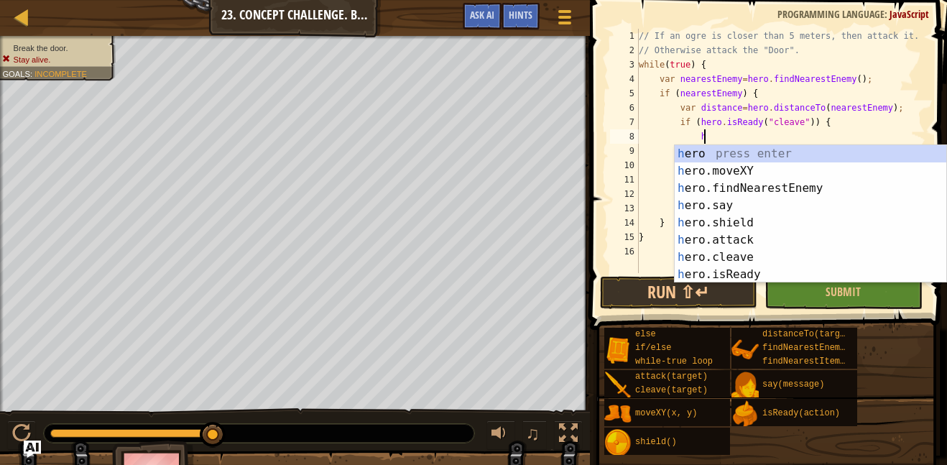
scroll to position [6, 9]
click at [727, 263] on div "he ro press enter he ro.moveXY press enter he ro.findNearestEnemy press enter h…" at bounding box center [811, 231] width 272 height 172
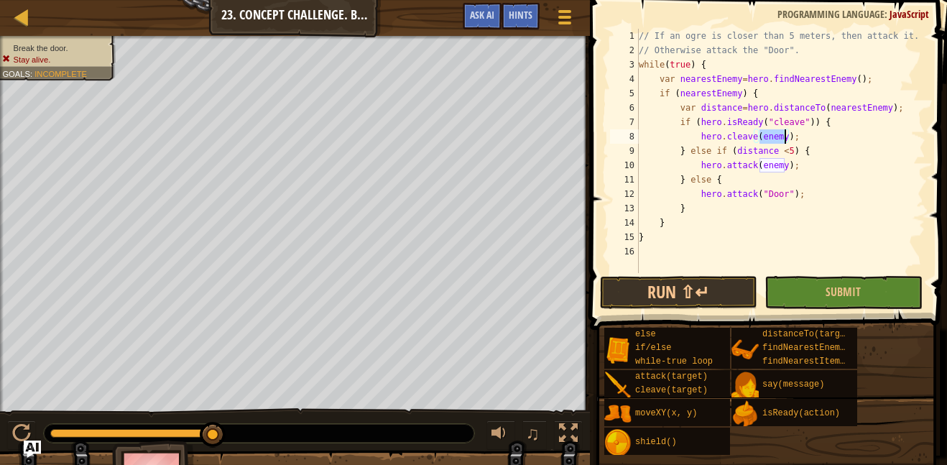
click at [906, 188] on div "// If an ogre is closer than 5 meters, then attack it. // Otherwise attack the …" at bounding box center [780, 165] width 289 height 273
click at [692, 295] on button "Run ⇧↵" at bounding box center [678, 292] width 157 height 33
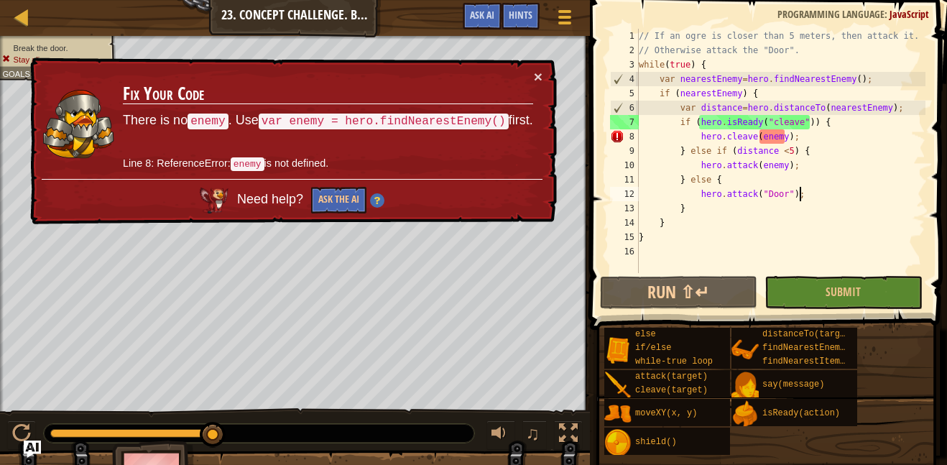
click at [763, 136] on div "// If an ogre is closer than 5 meters, then attack it. // Otherwise attack the …" at bounding box center [780, 165] width 289 height 273
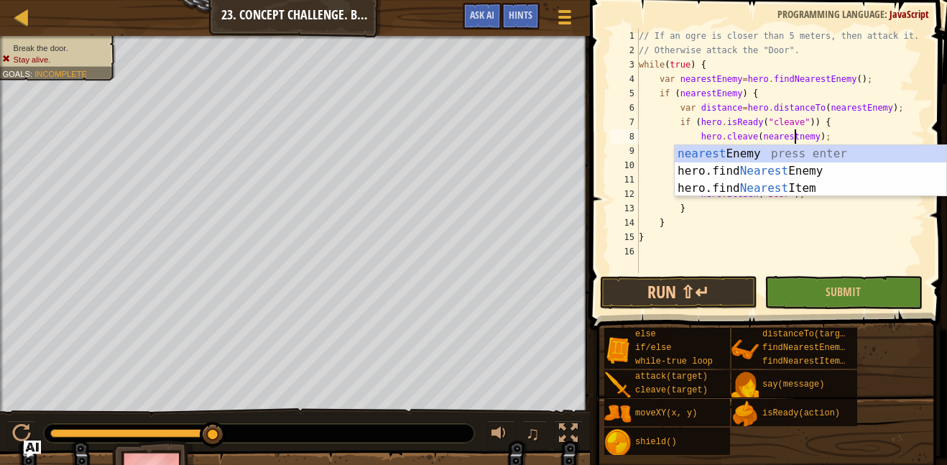
scroll to position [6, 23]
click at [710, 297] on button "Run ⇧↵" at bounding box center [678, 292] width 157 height 33
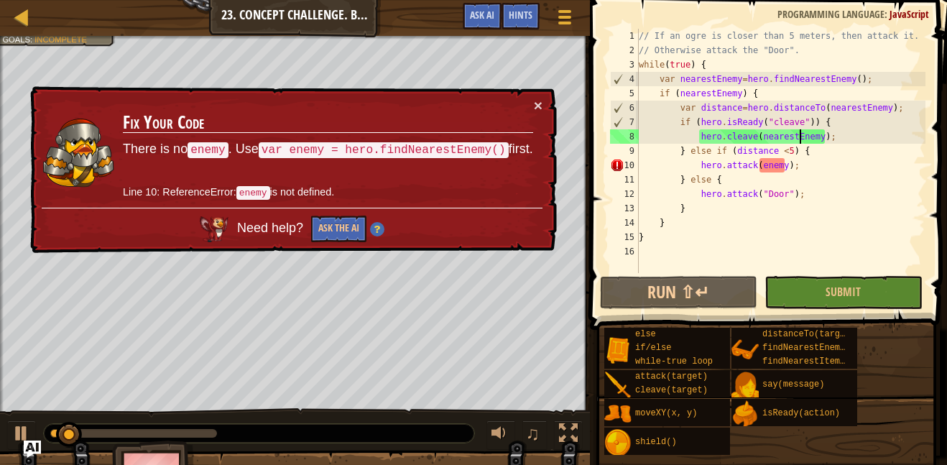
click at [762, 156] on div "// If an ogre is closer than 5 meters, then attack it. // Otherwise attack the …" at bounding box center [780, 165] width 289 height 273
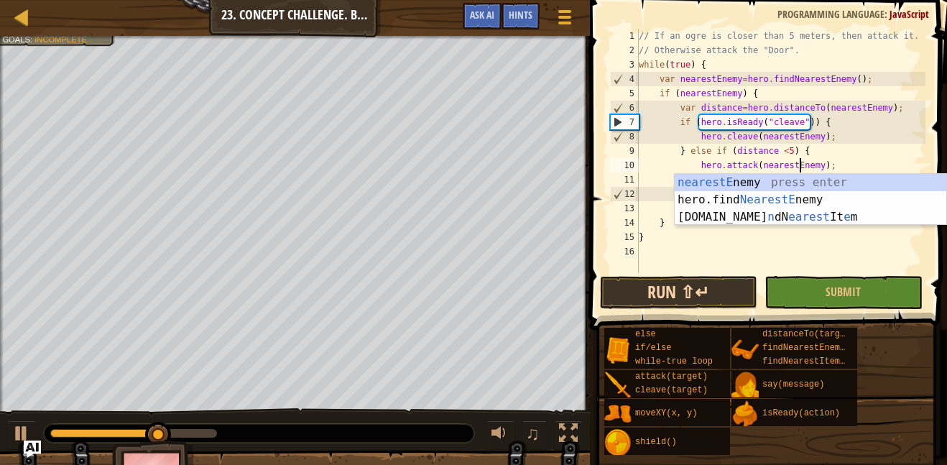
type textarea "hero.attack(nearestEnemy);"
click at [635, 299] on button "Run ⇧↵" at bounding box center [678, 292] width 157 height 33
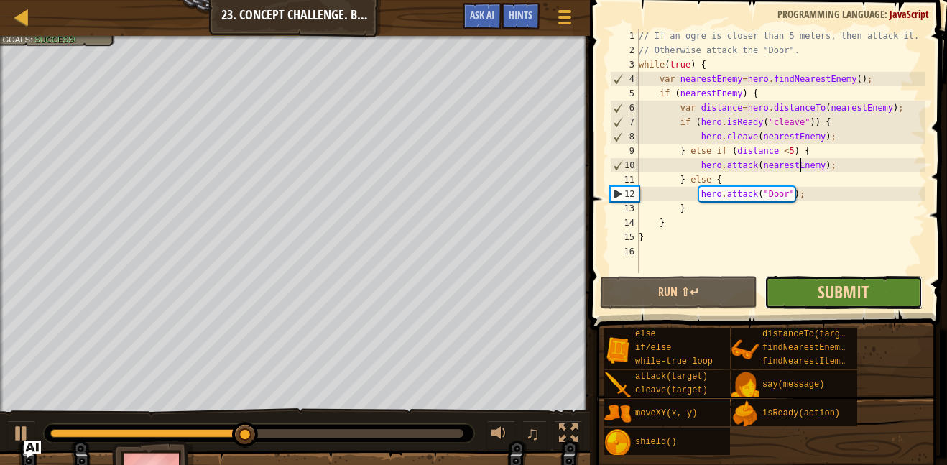
click at [855, 295] on span "Submit" at bounding box center [842, 291] width 51 height 23
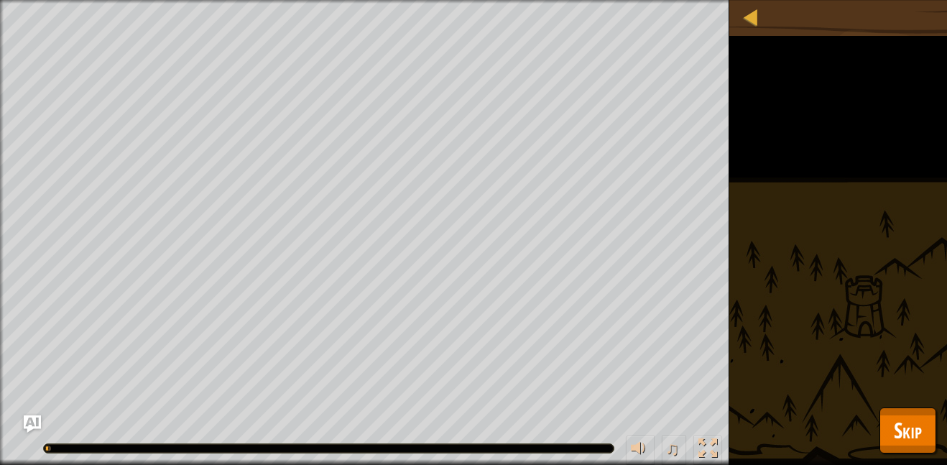
click at [889, 417] on button "Skip" at bounding box center [907, 430] width 57 height 46
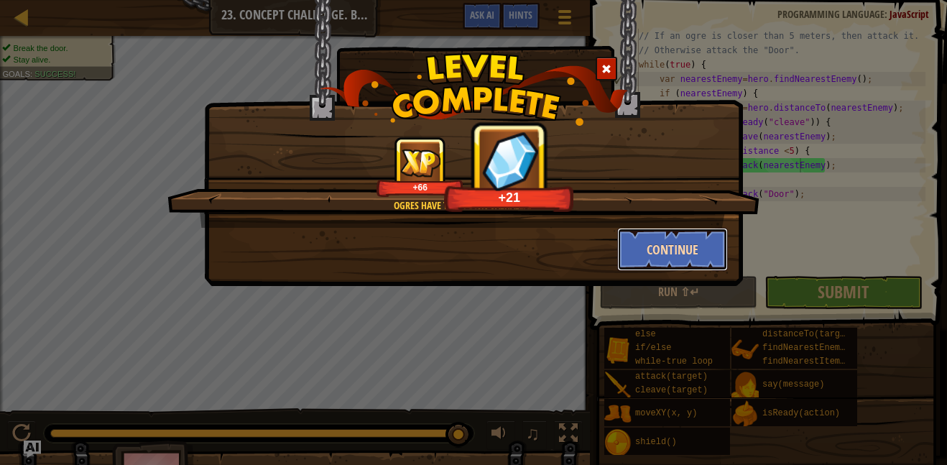
click at [690, 259] on button "Continue" at bounding box center [672, 249] width 111 height 43
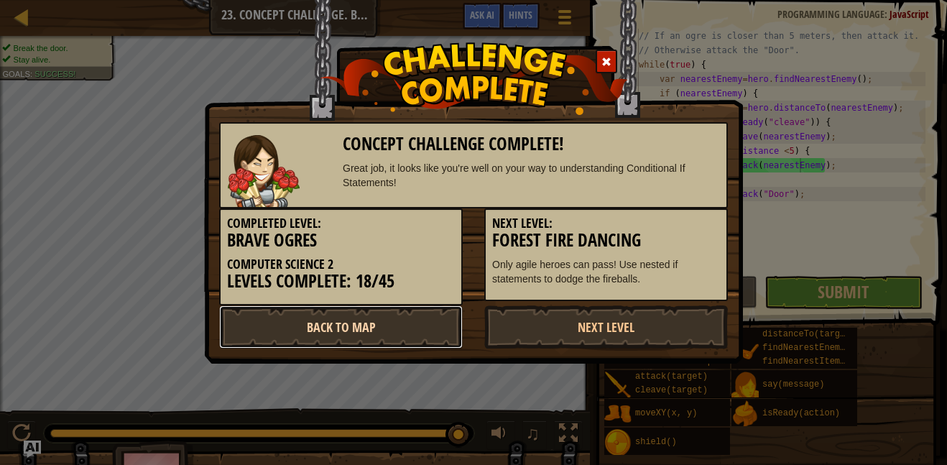
click at [424, 334] on link "Back to Map" at bounding box center [341, 326] width 244 height 43
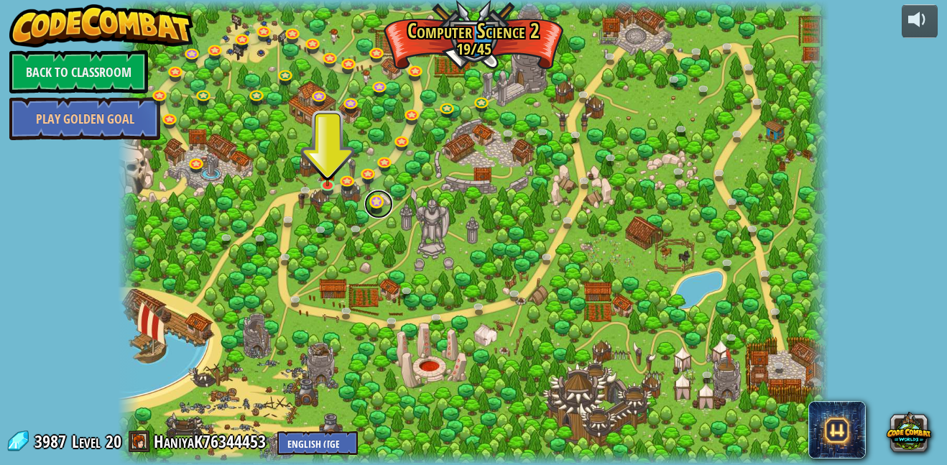
click at [385, 201] on link at bounding box center [378, 204] width 29 height 29
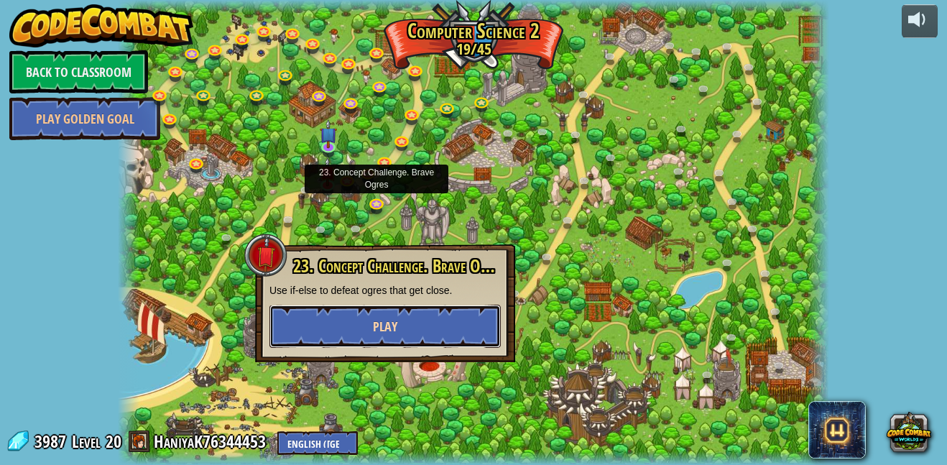
click at [453, 326] on button "Play" at bounding box center [384, 326] width 231 height 43
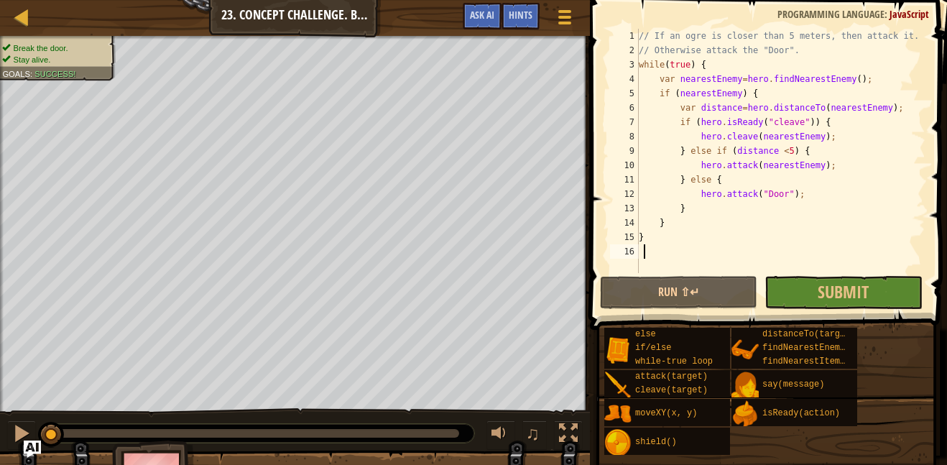
click at [19, 29] on div "Map Computer Science 2 23. Concept Challenge. Brave Ogres Game Menu Done Hints …" at bounding box center [295, 18] width 590 height 36
click at [19, 23] on div at bounding box center [22, 17] width 18 height 18
